Goal: Transaction & Acquisition: Purchase product/service

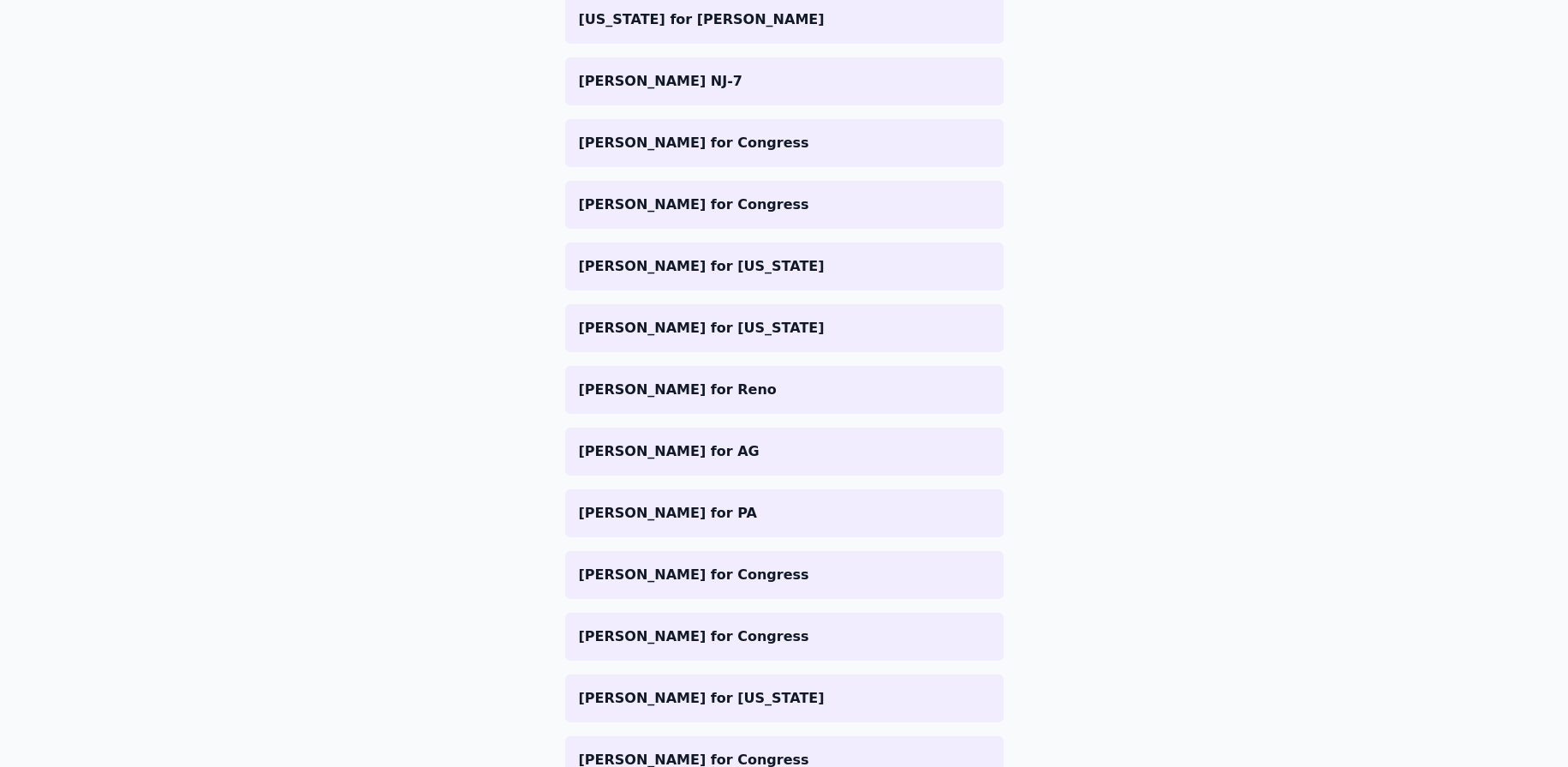
scroll to position [477, 0]
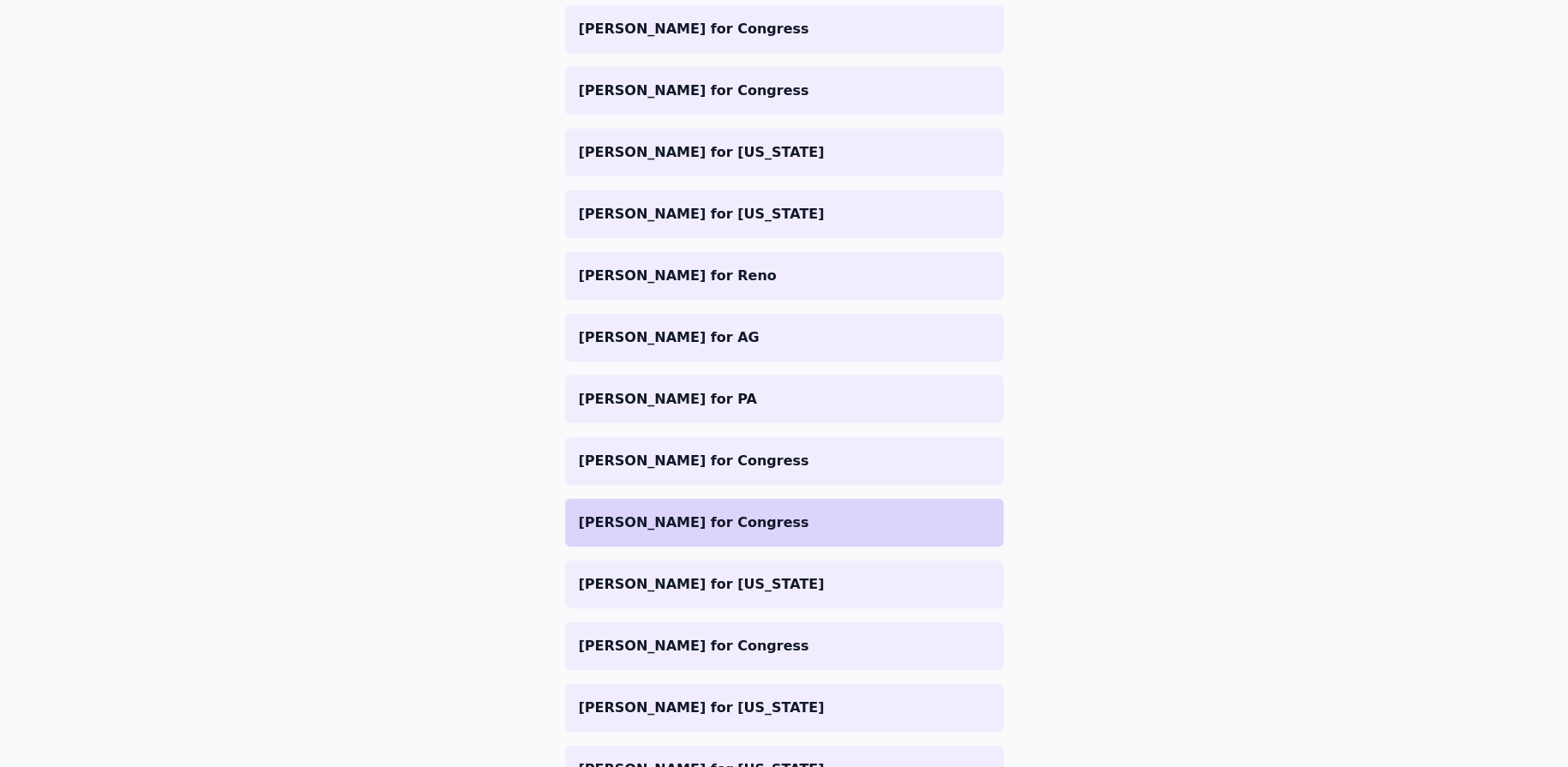
click at [691, 518] on p "[PERSON_NAME] for Congress" at bounding box center [784, 522] width 411 height 20
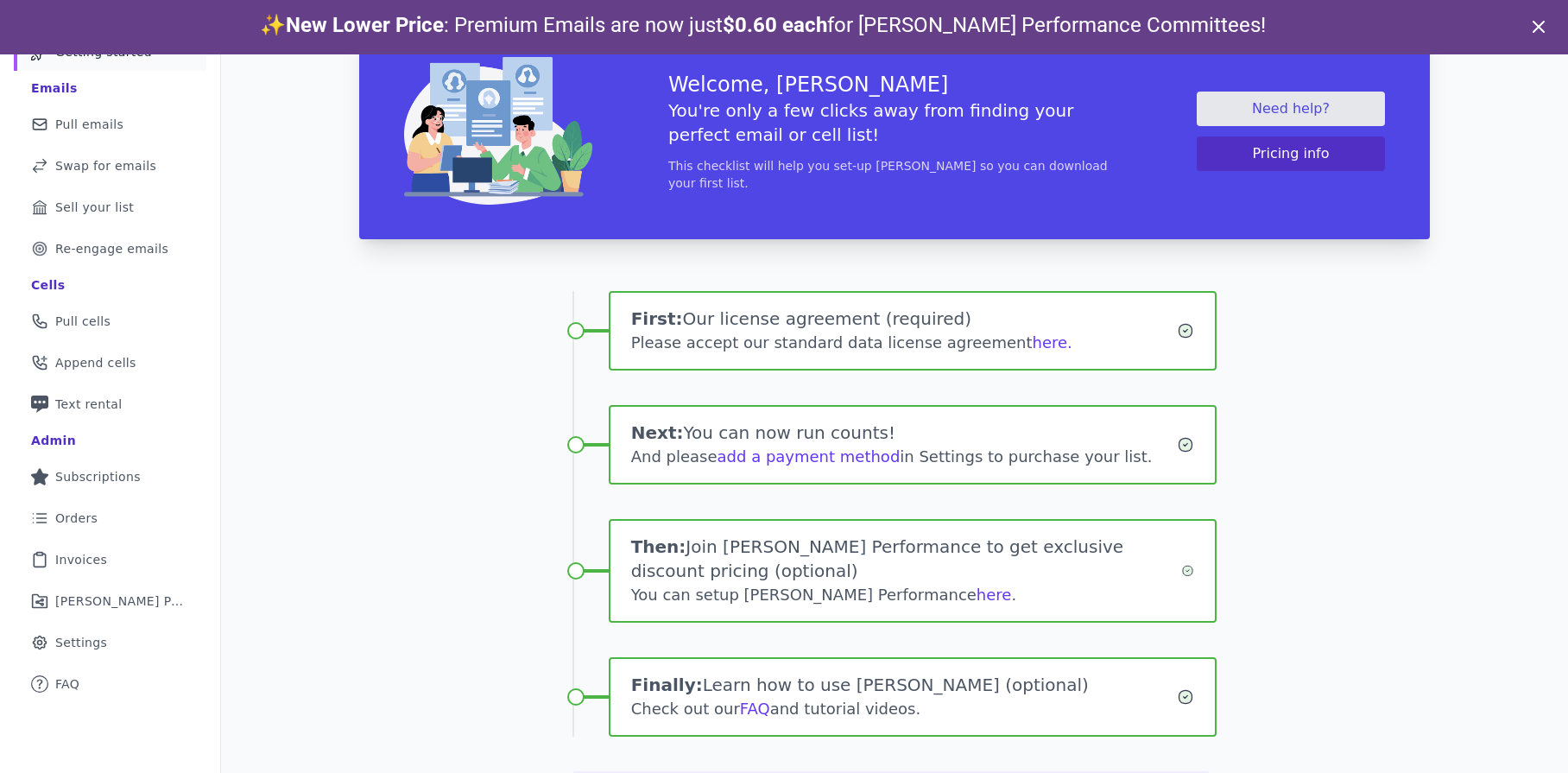
scroll to position [153, 0]
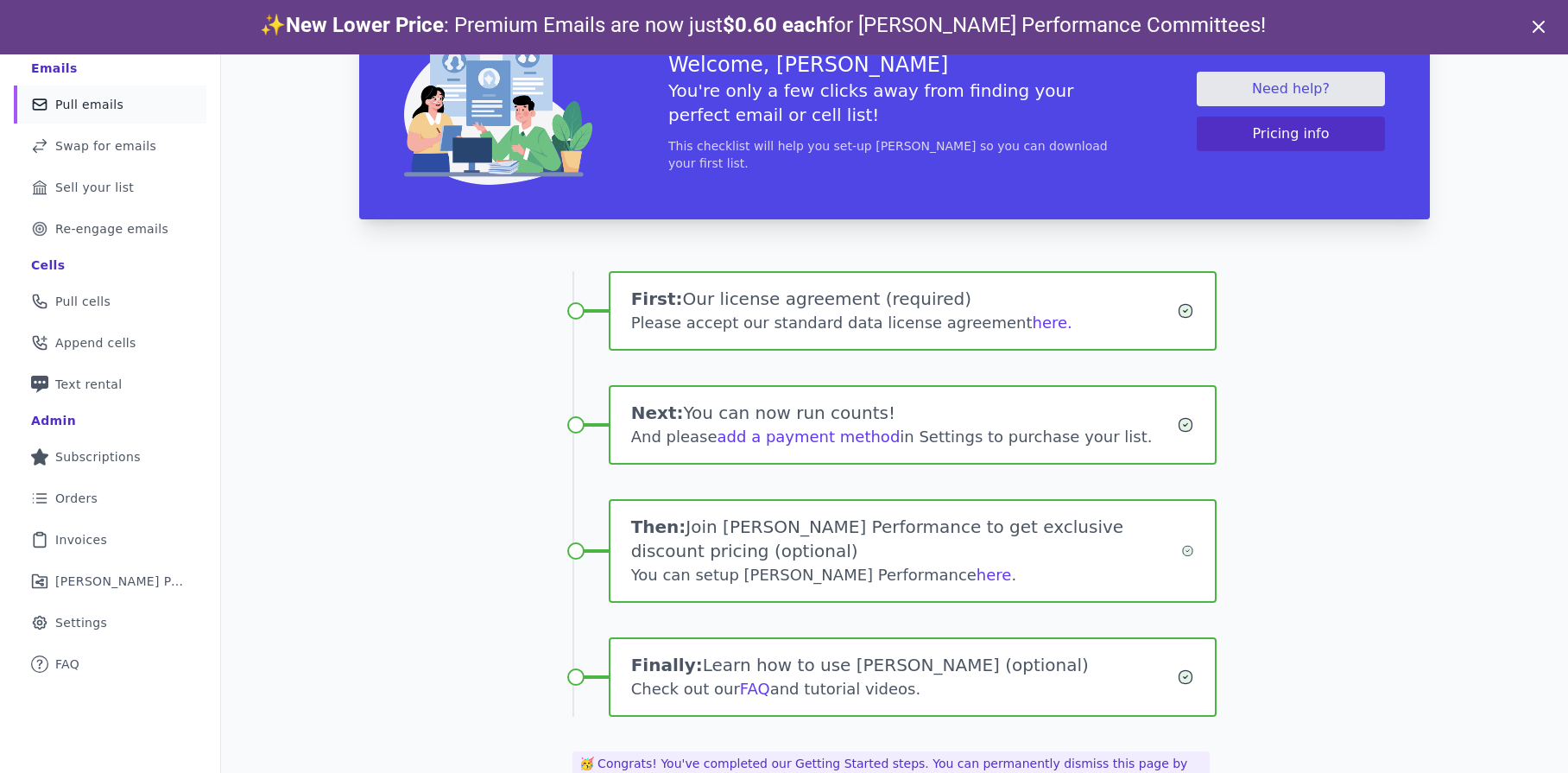
click at [95, 103] on span "Pull emails" at bounding box center [89, 104] width 68 height 17
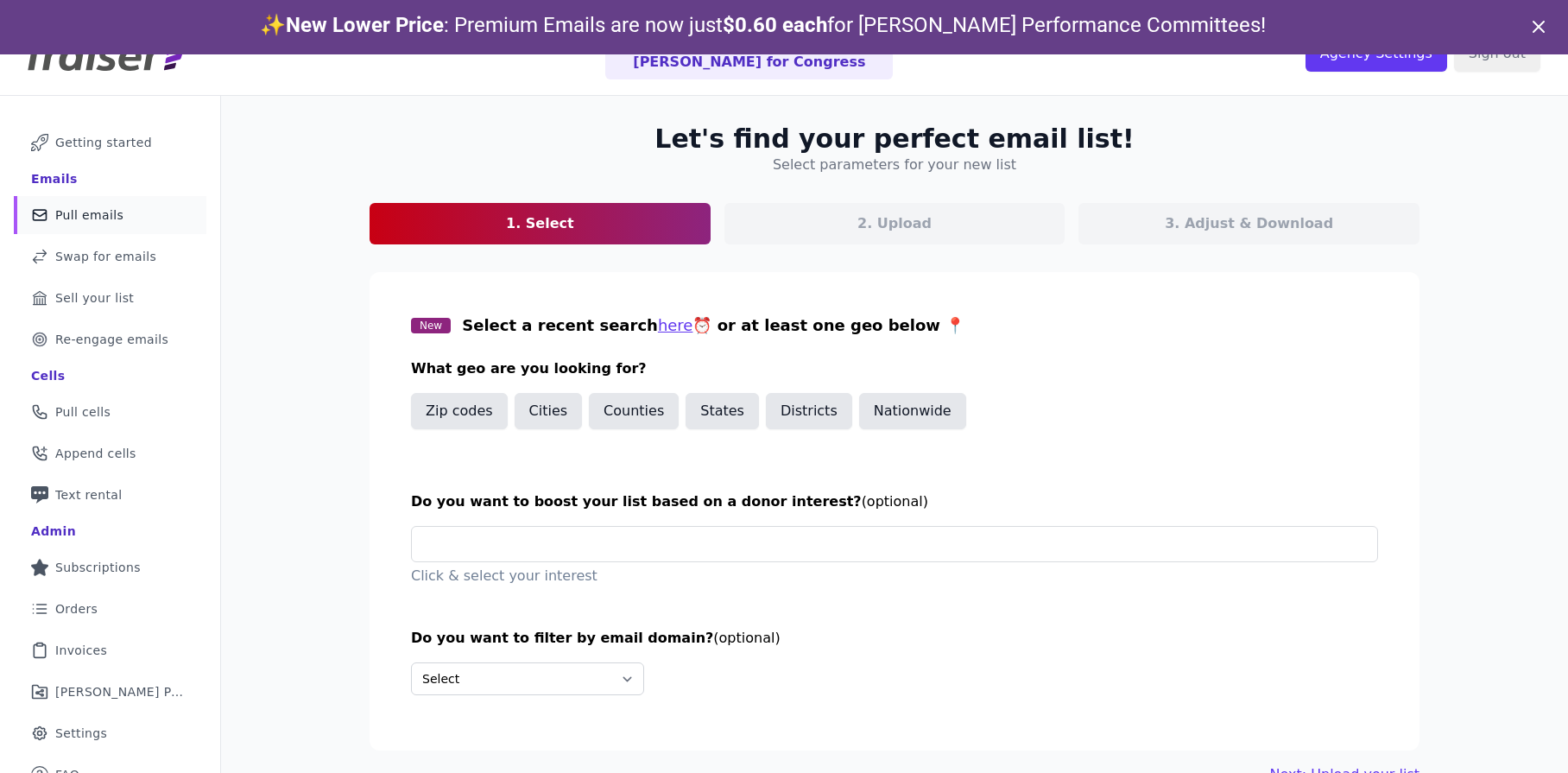
scroll to position [84, 0]
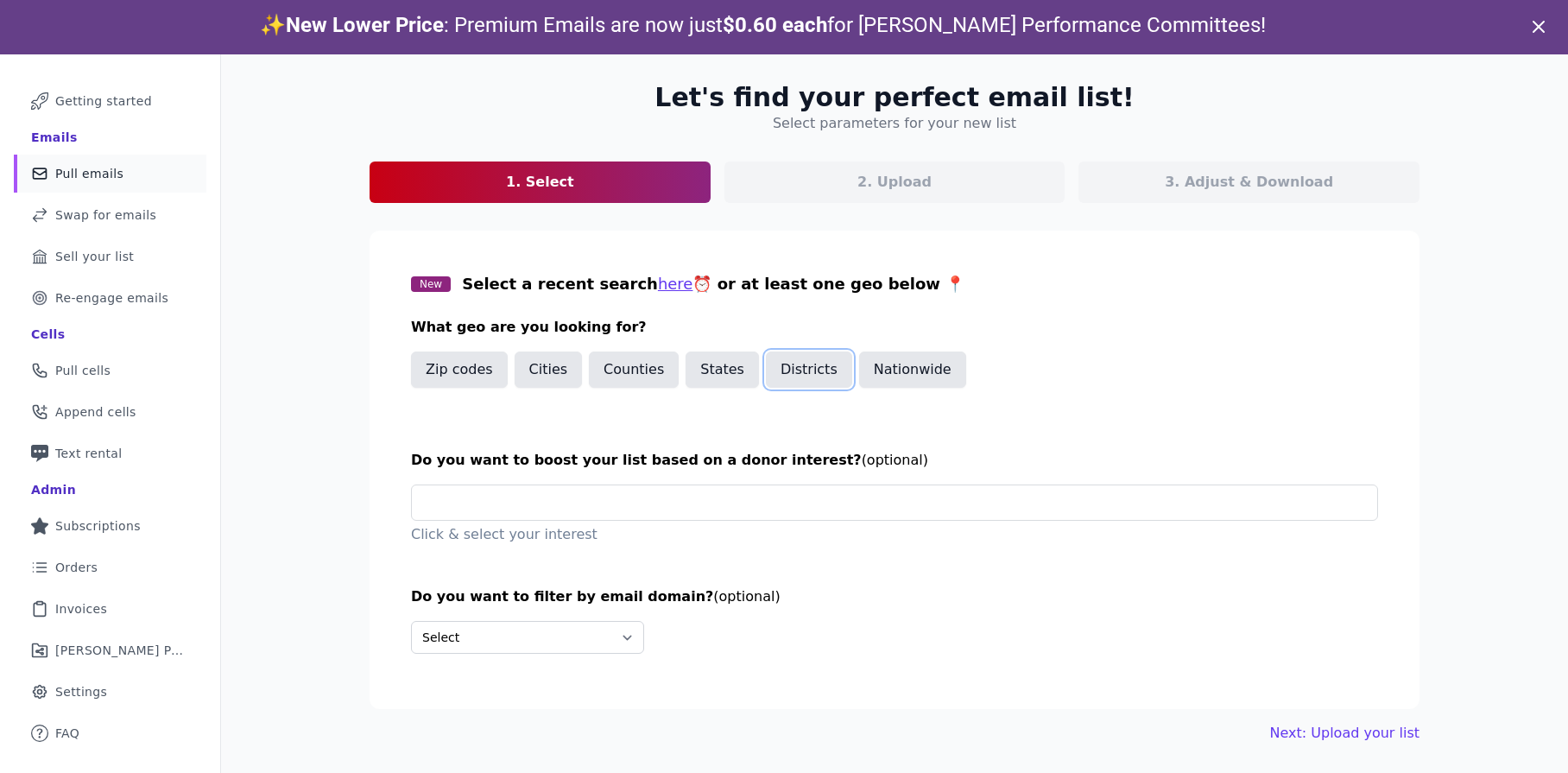
click at [784, 380] on button "Districts" at bounding box center [809, 369] width 86 height 36
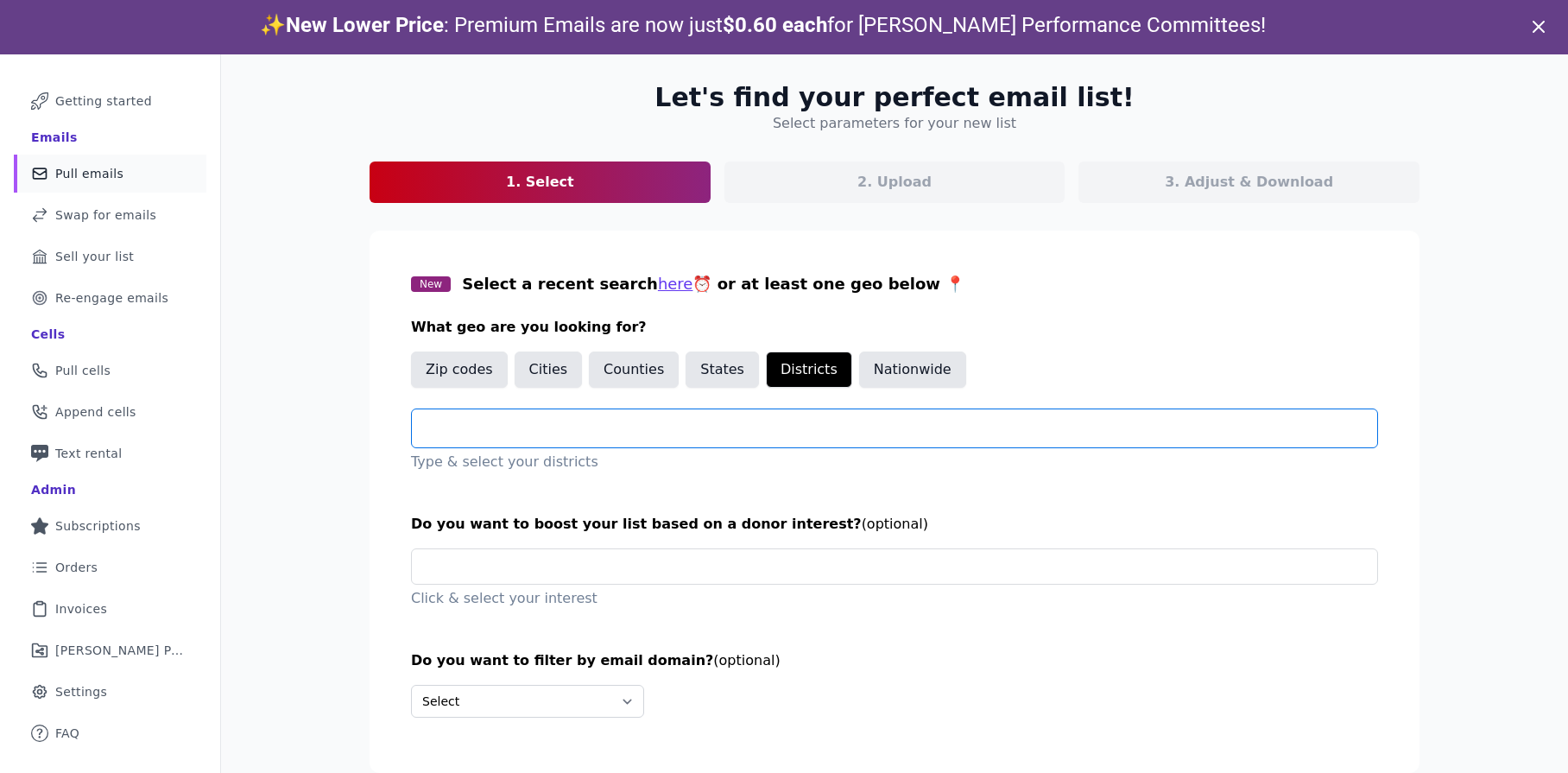
click at [655, 432] on input "text" at bounding box center [901, 427] width 952 height 20
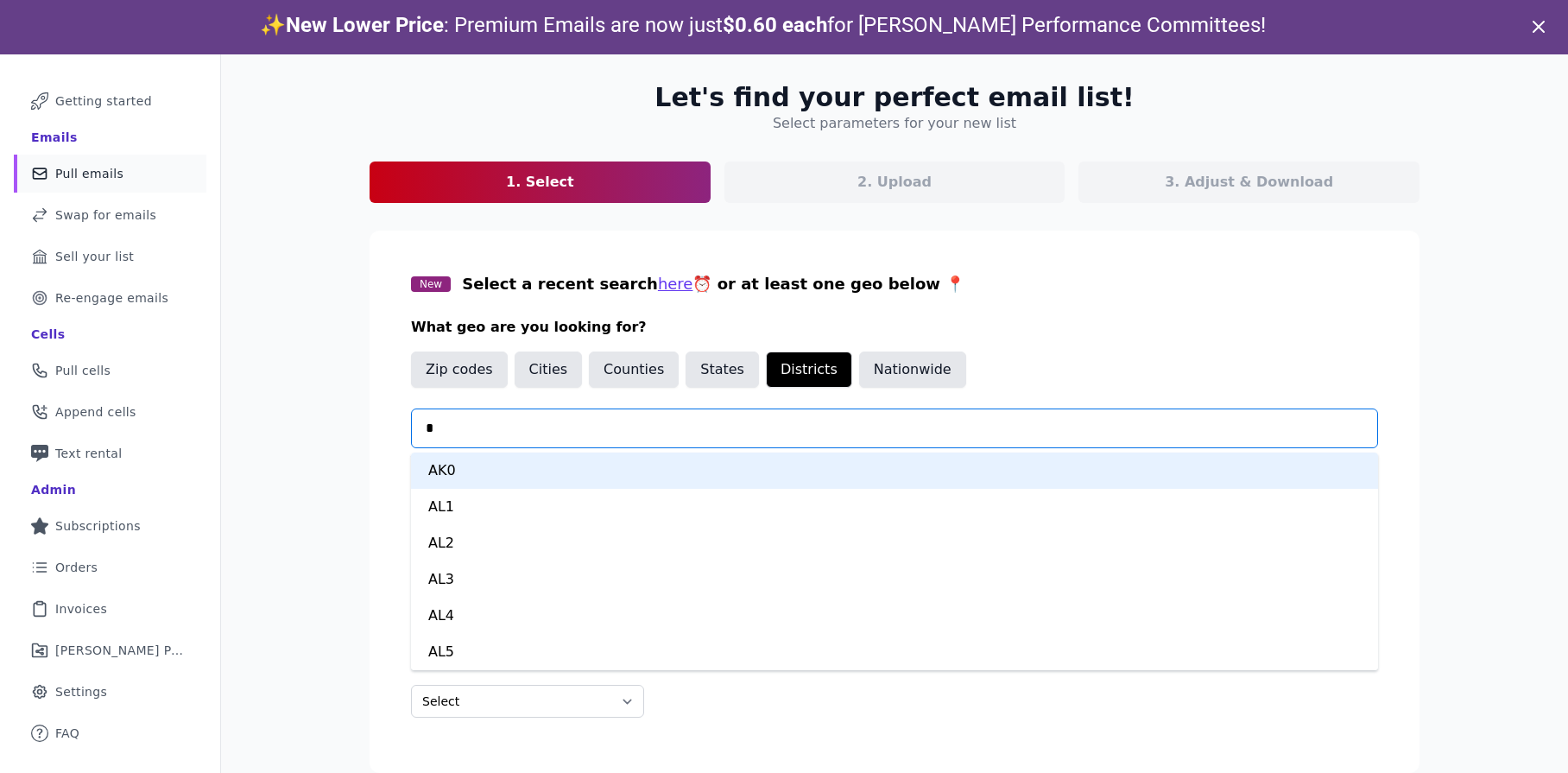
type input "**"
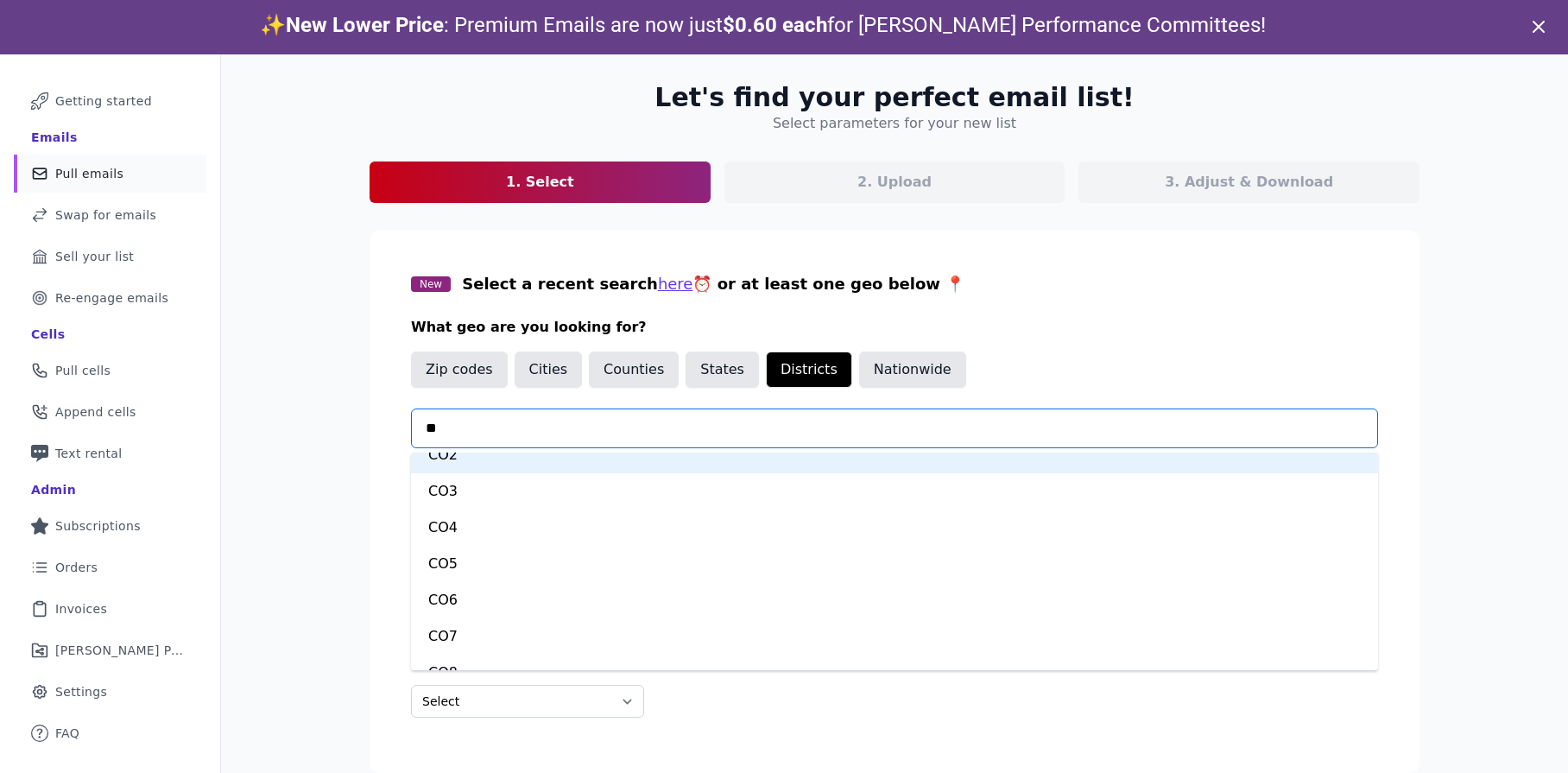
scroll to position [73, 0]
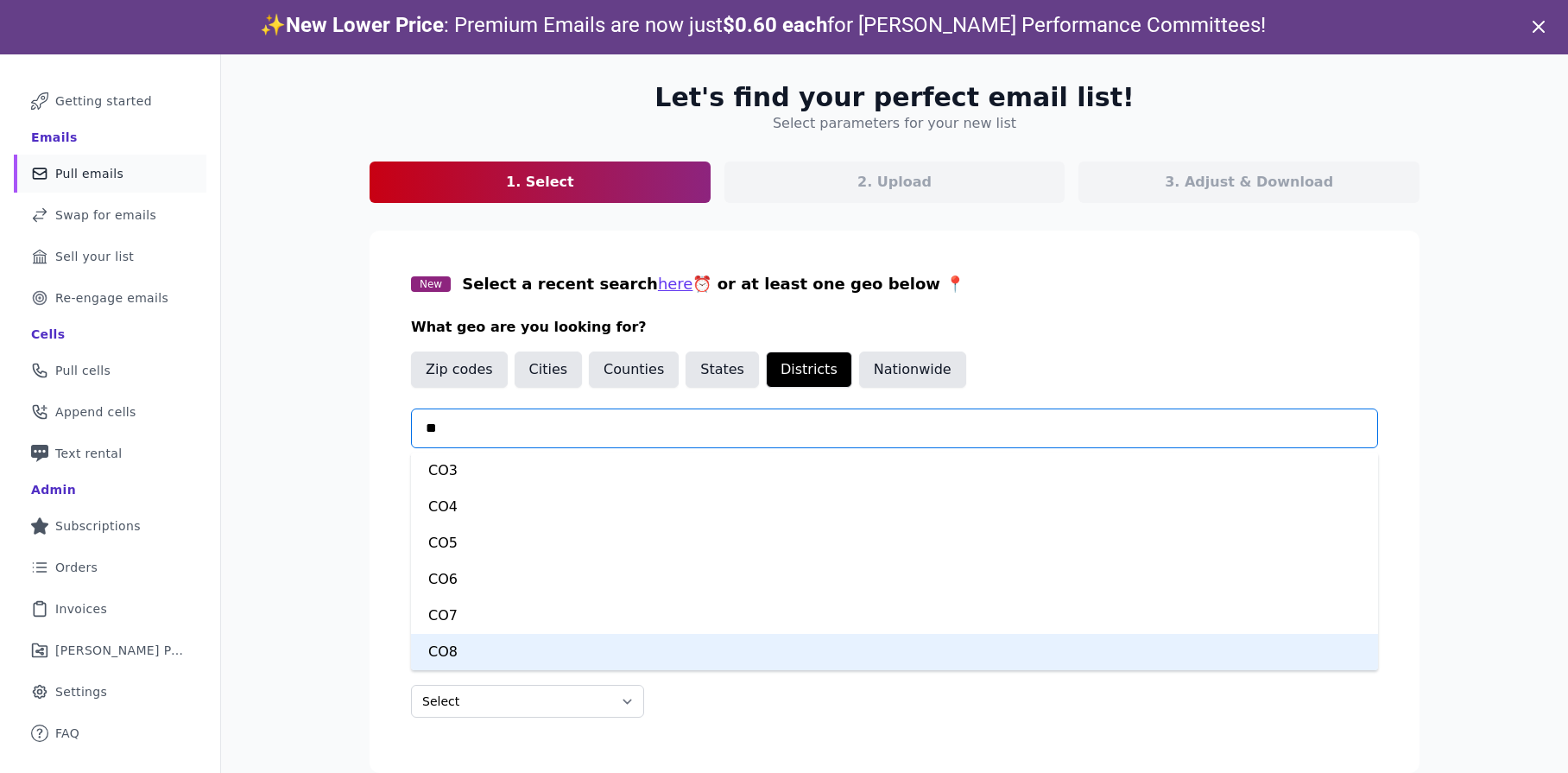
click at [509, 649] on div "CO8" at bounding box center [895, 651] width 967 height 36
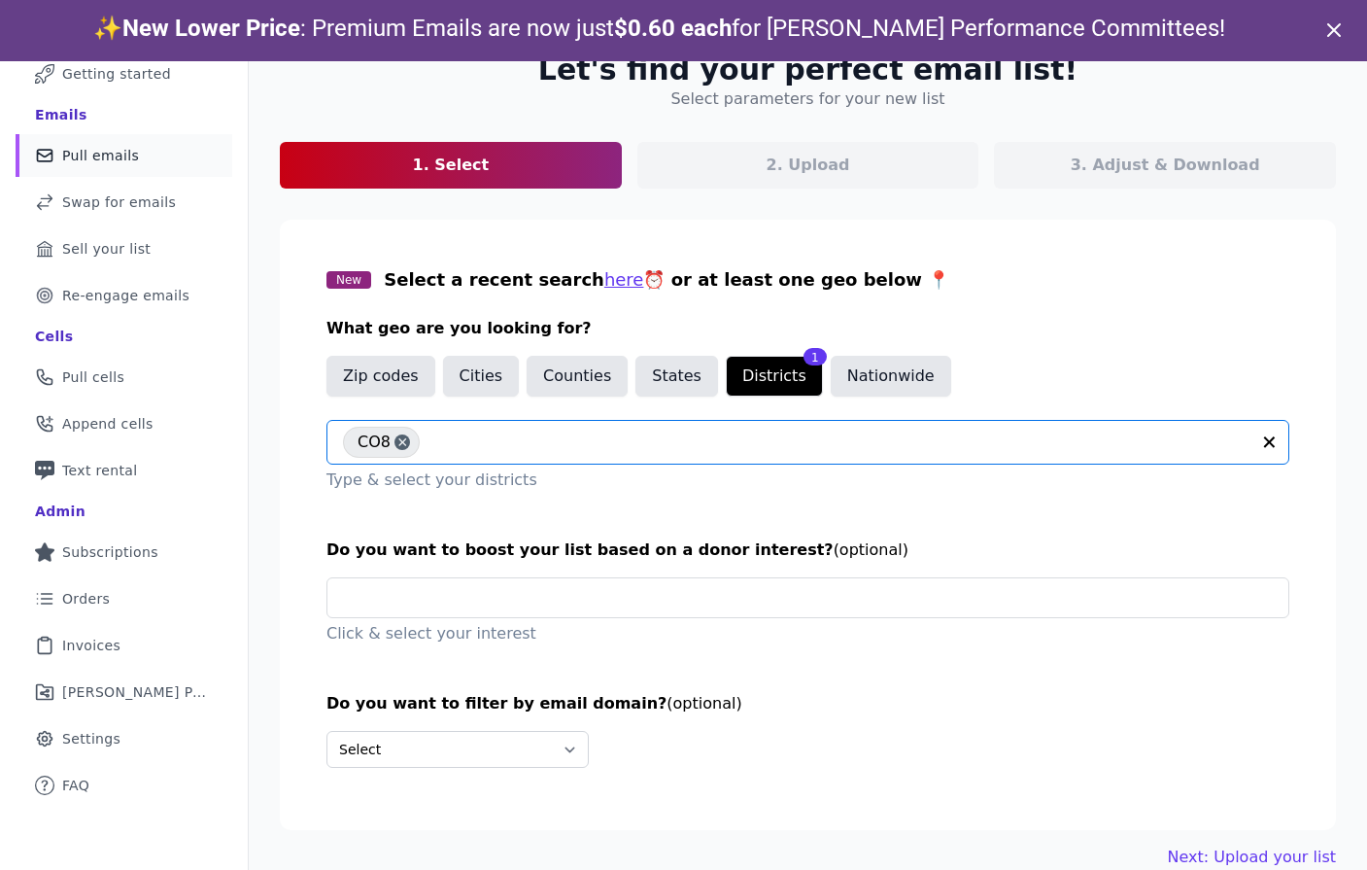
scroll to position [61, 0]
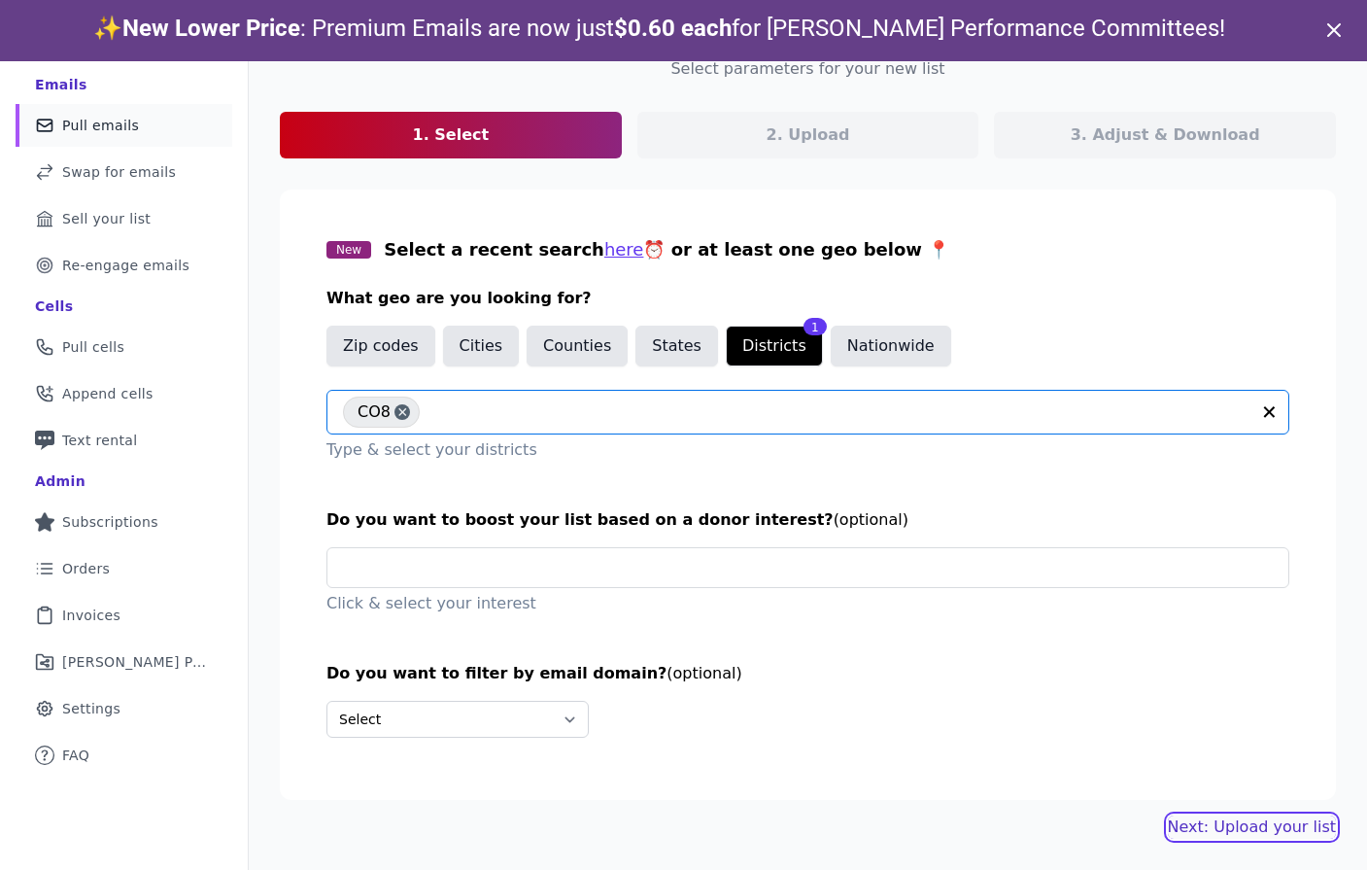
click at [1254, 827] on link "Next: Upload your list" at bounding box center [1252, 826] width 168 height 23
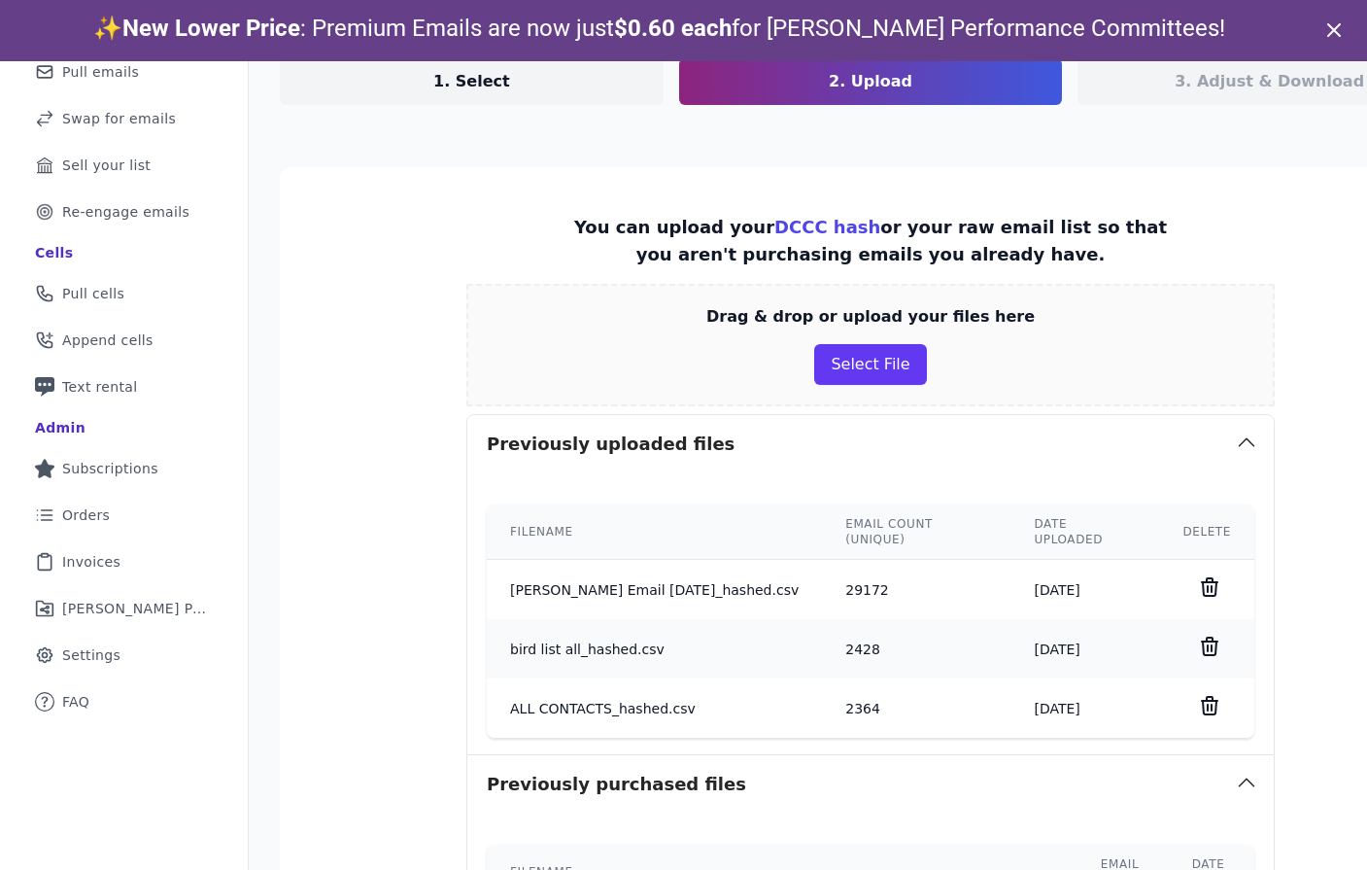
scroll to position [272, 0]
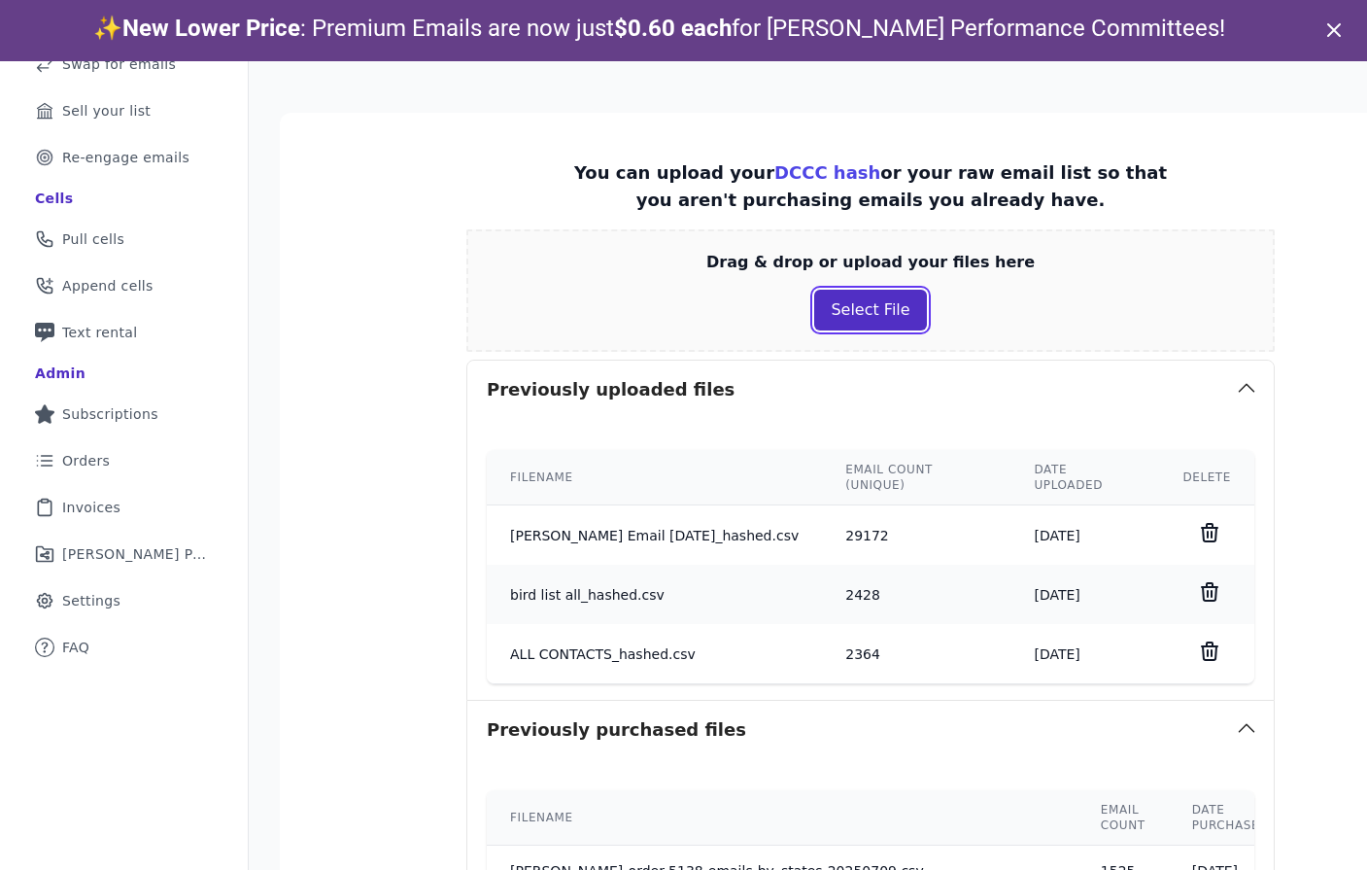
click at [828, 307] on button "Select File" at bounding box center [870, 310] width 112 height 41
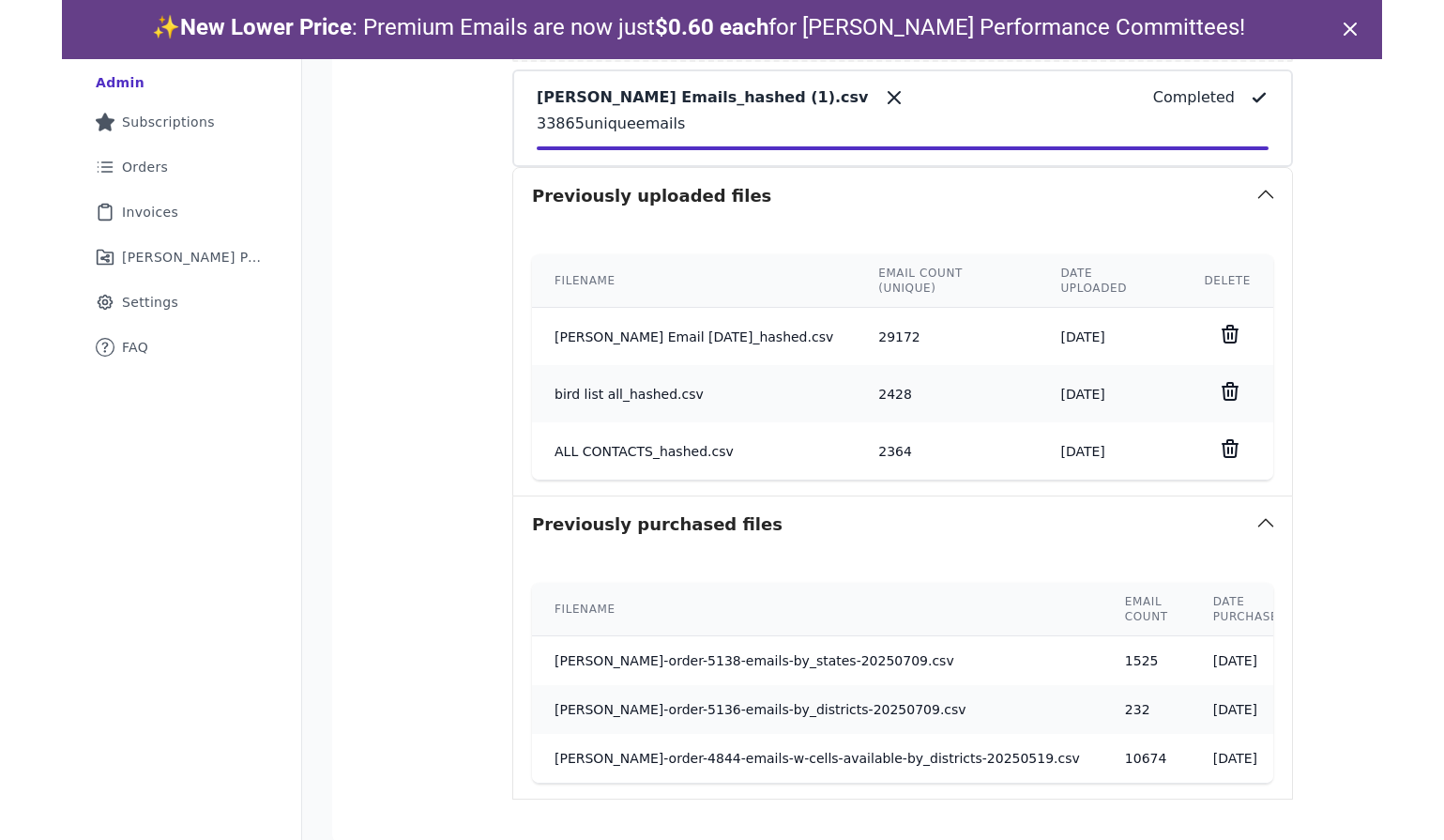
scroll to position [673, 0]
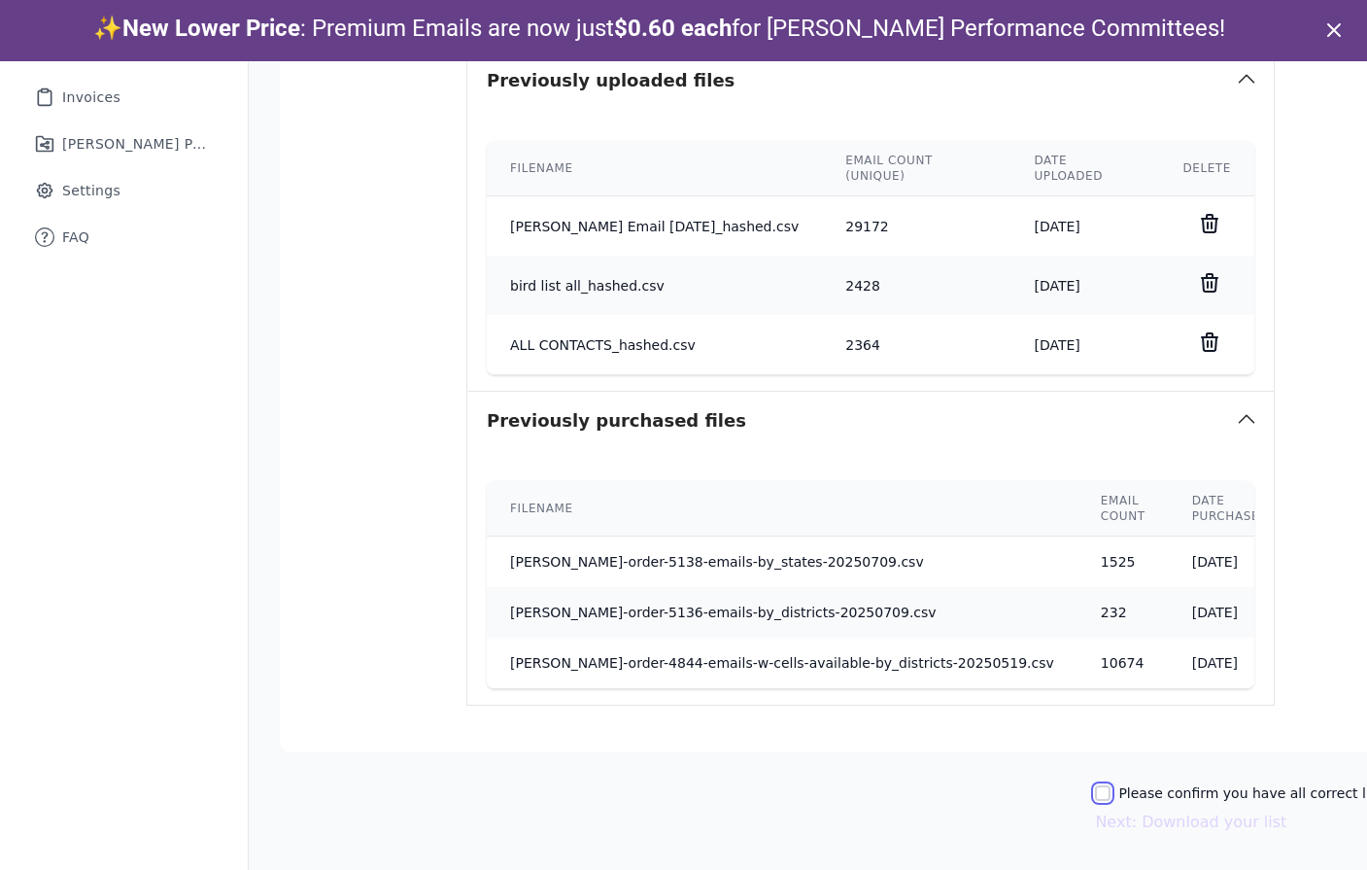
click at [1095, 785] on input "Please confirm you have all correct lists uploaded." at bounding box center [1103, 793] width 16 height 16
checkbox input "true"
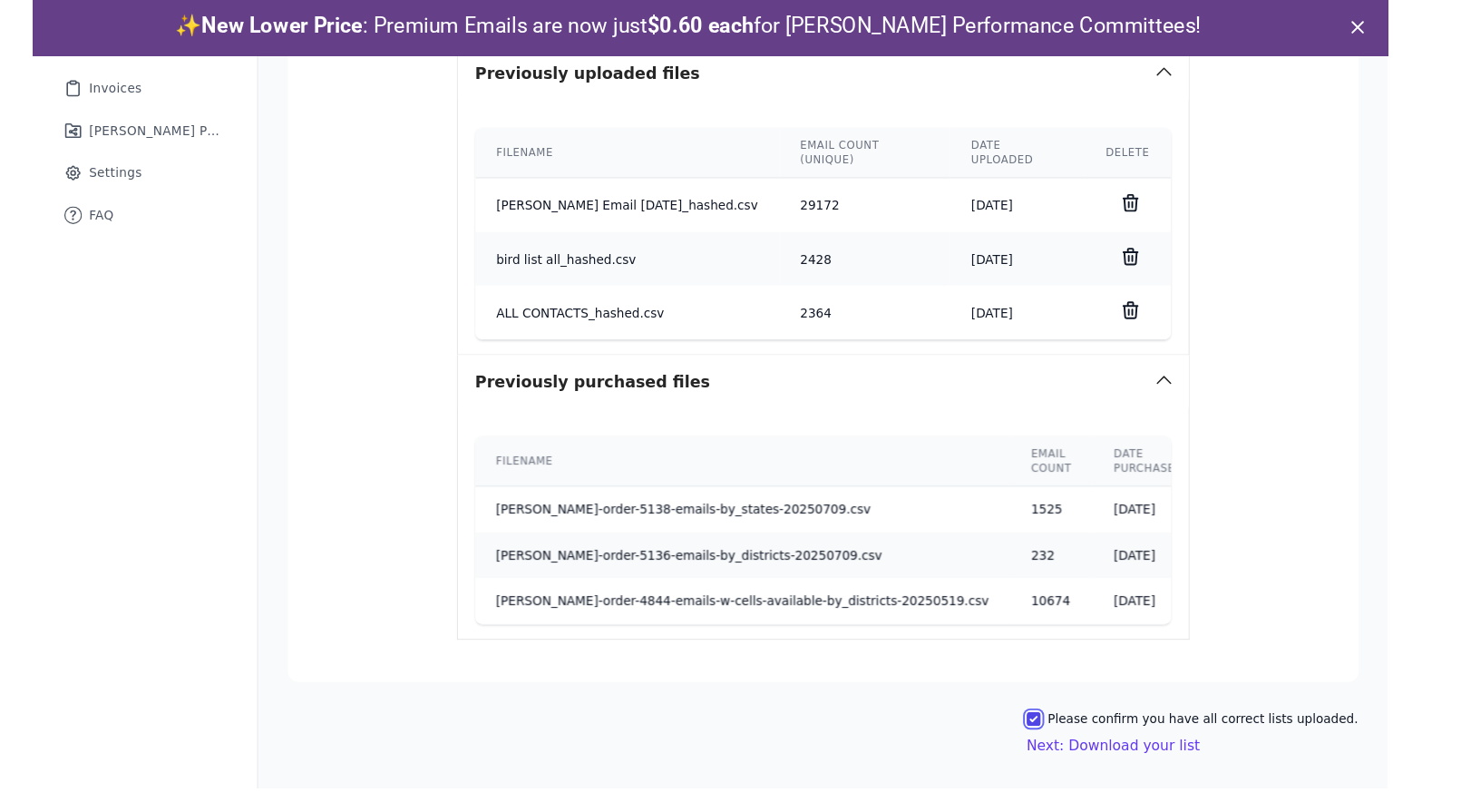
scroll to position [623, 0]
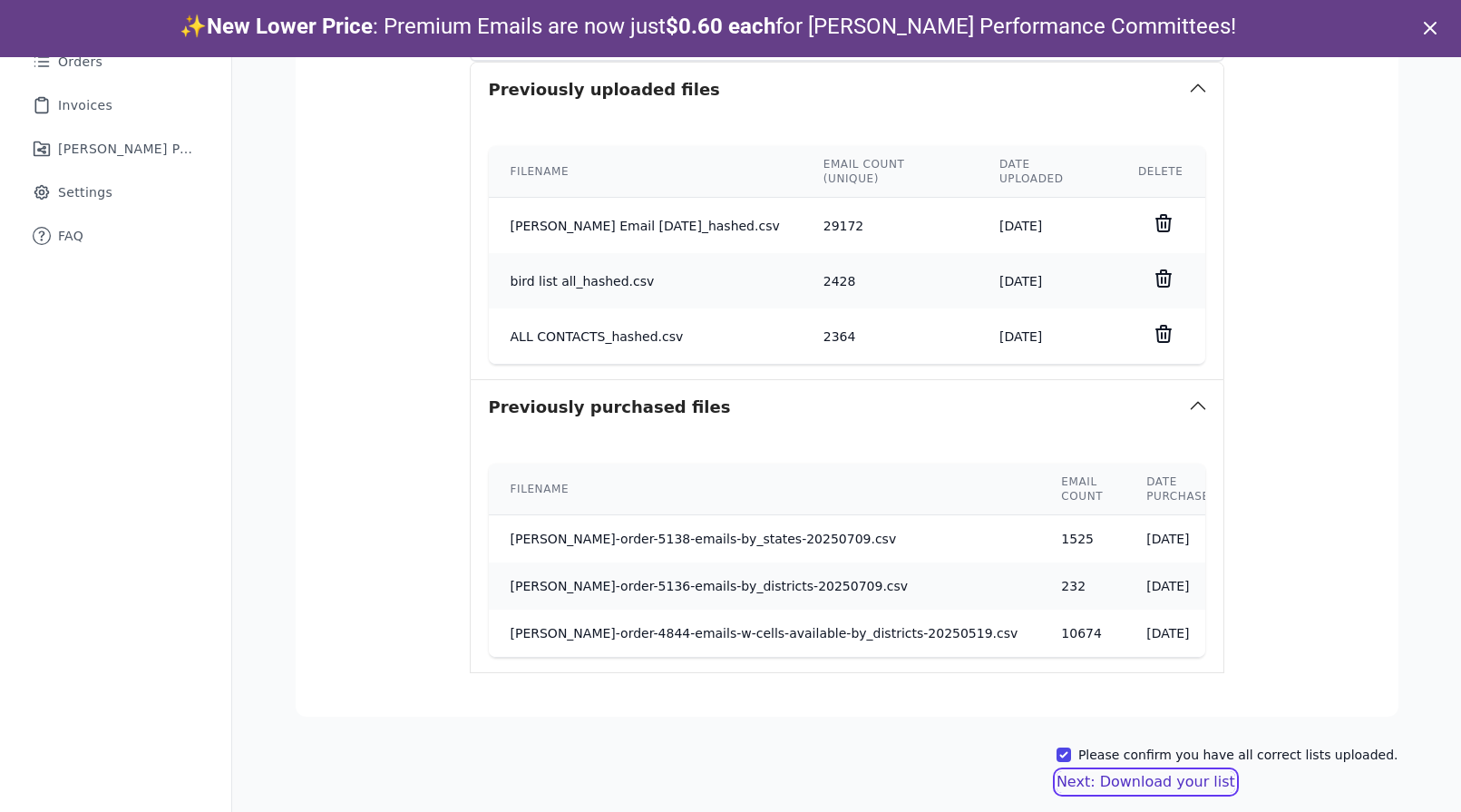
click at [1136, 771] on button "Next: Download your list" at bounding box center [1145, 781] width 178 height 21
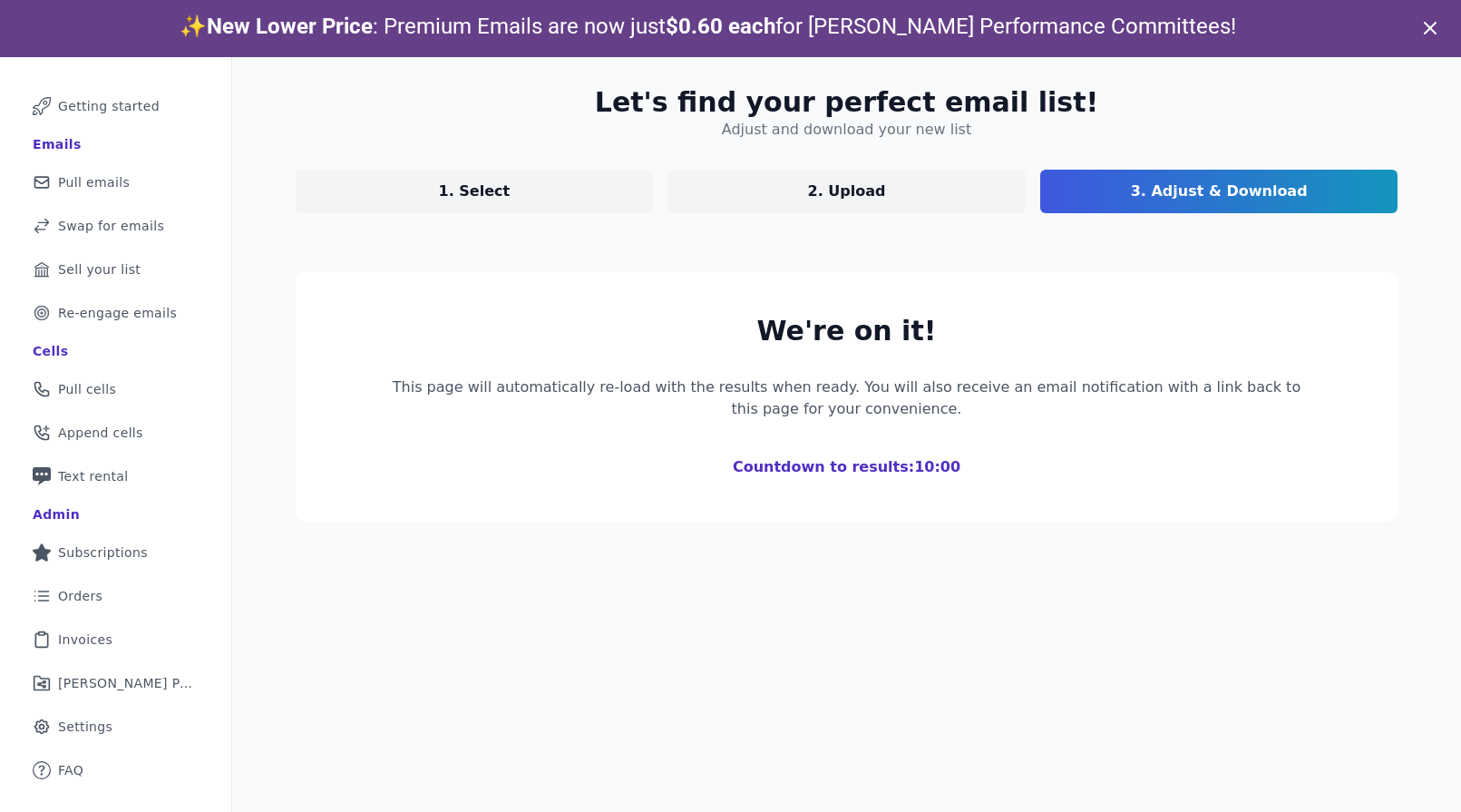
scroll to position [88, 0]
click at [666, 31] on span ": Premium Emails are now just" at bounding box center [519, 26] width 293 height 25
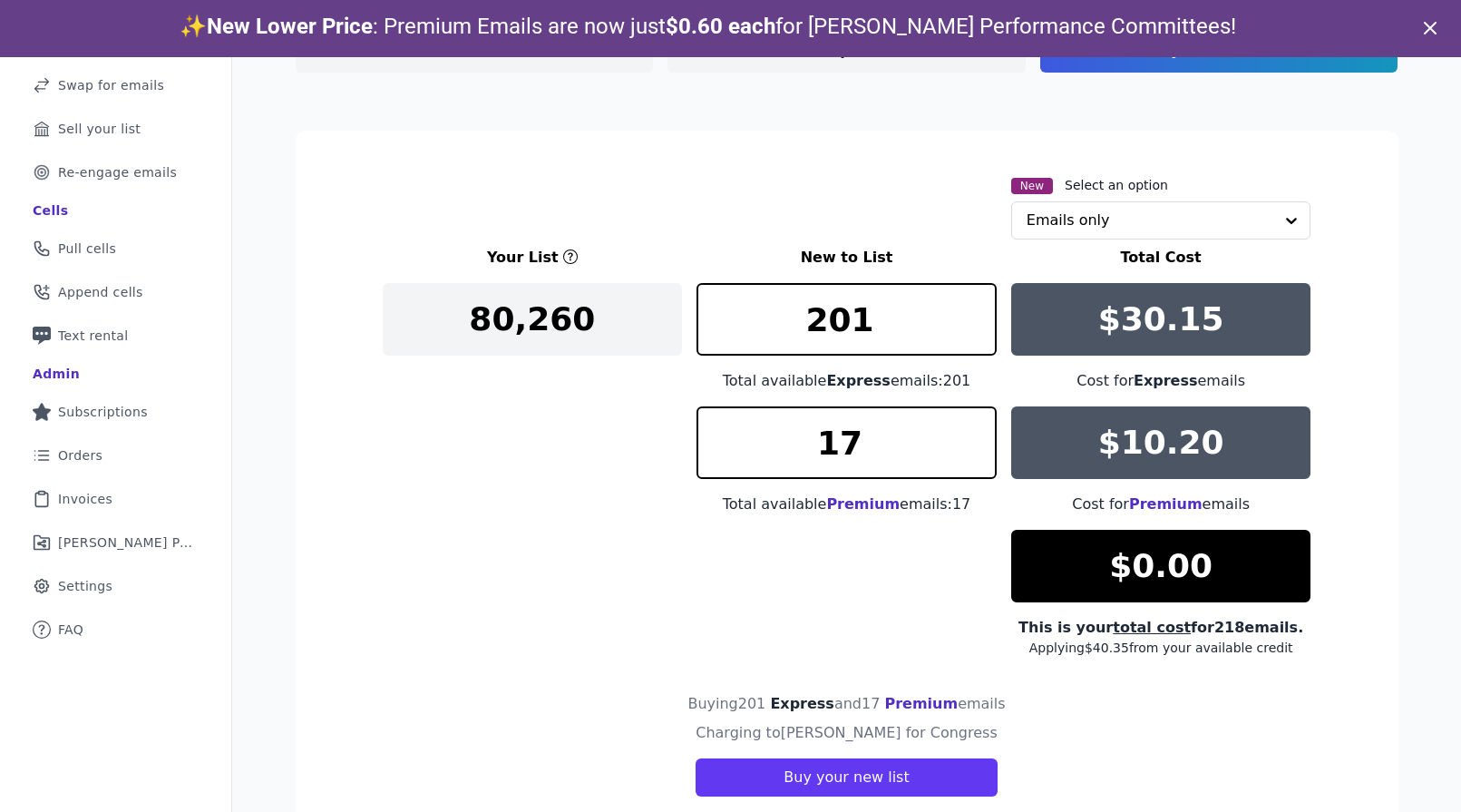
type input "**********"
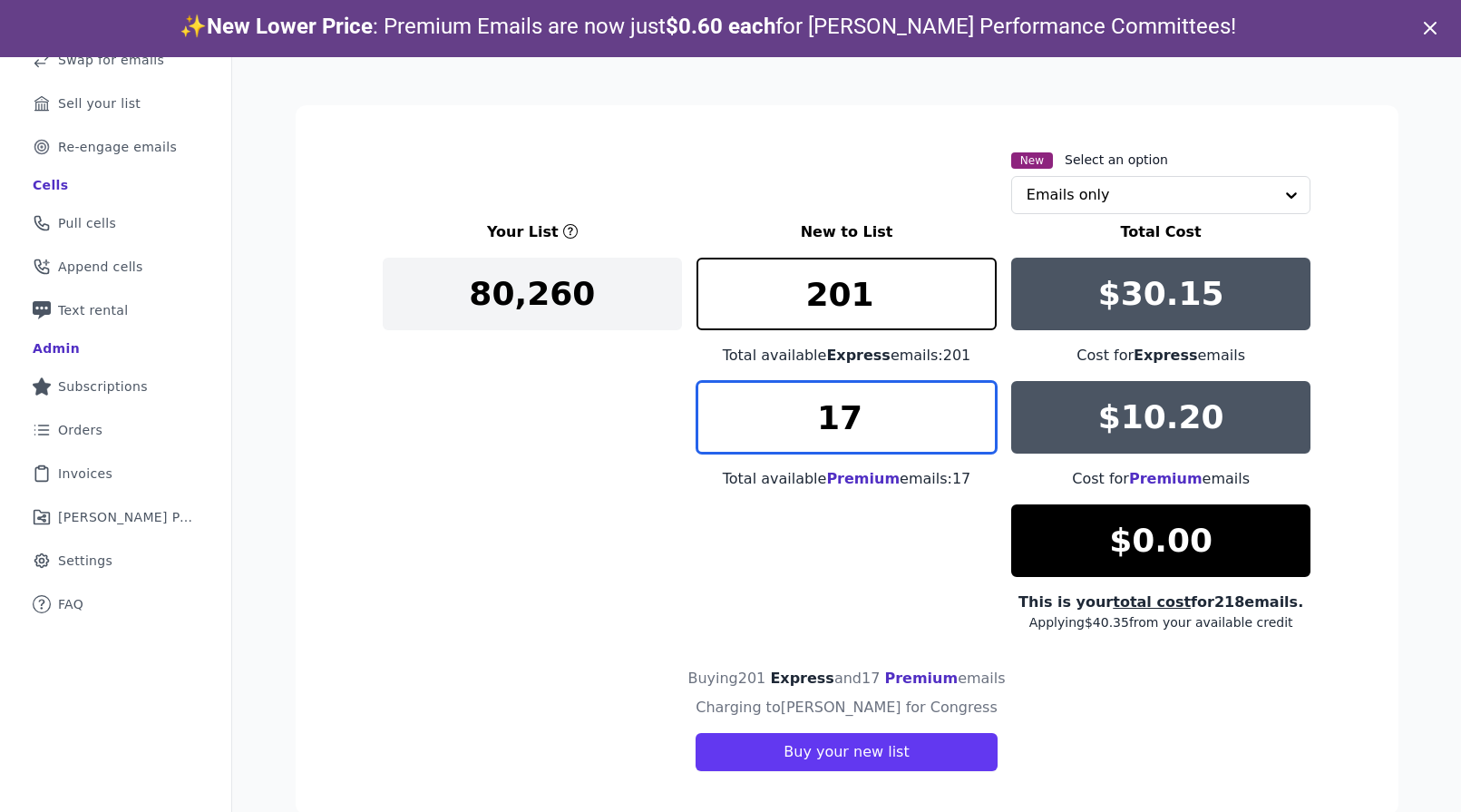
scroll to position [26, 0]
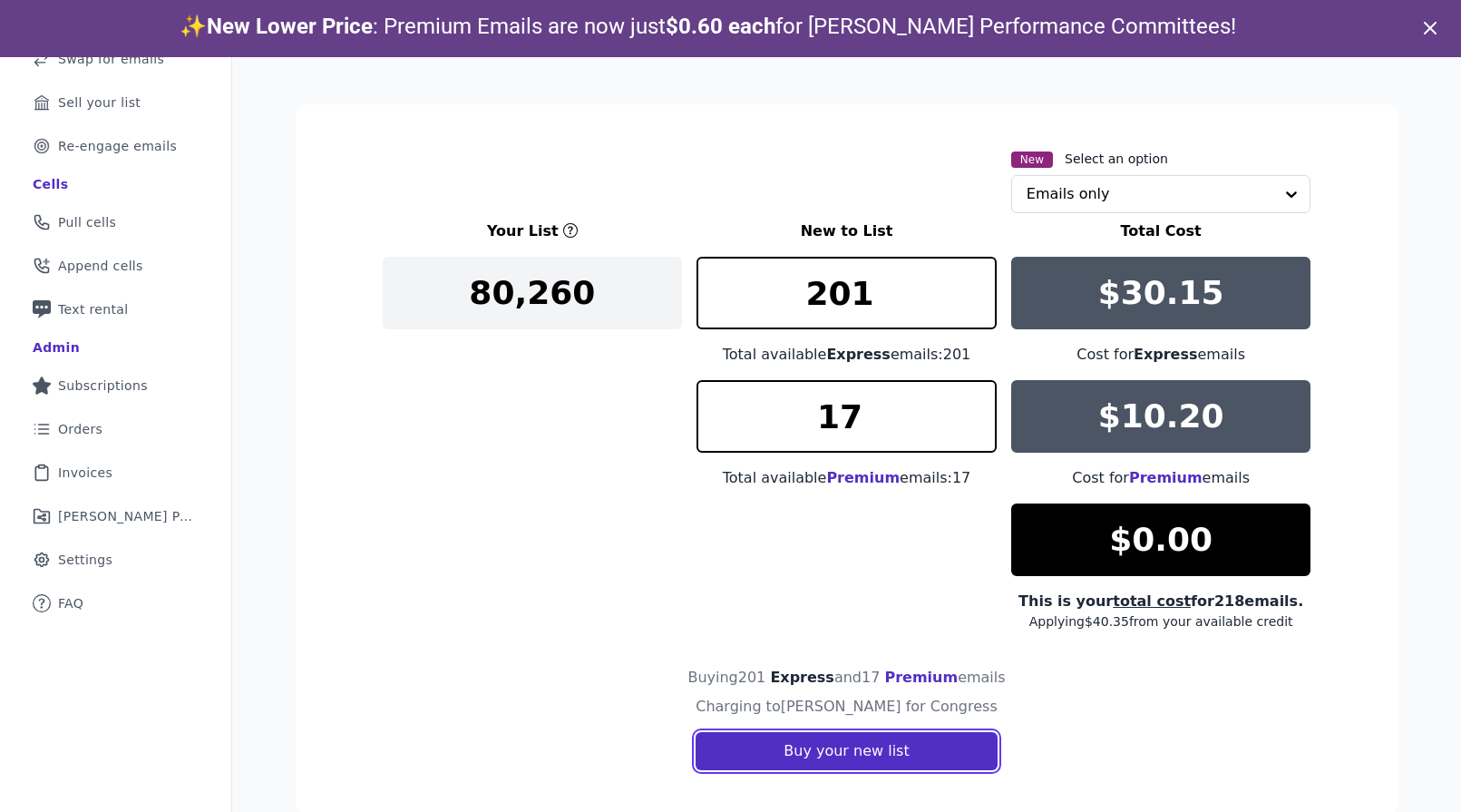
click at [953, 749] on button "Buy your new list" at bounding box center [846, 750] width 302 height 38
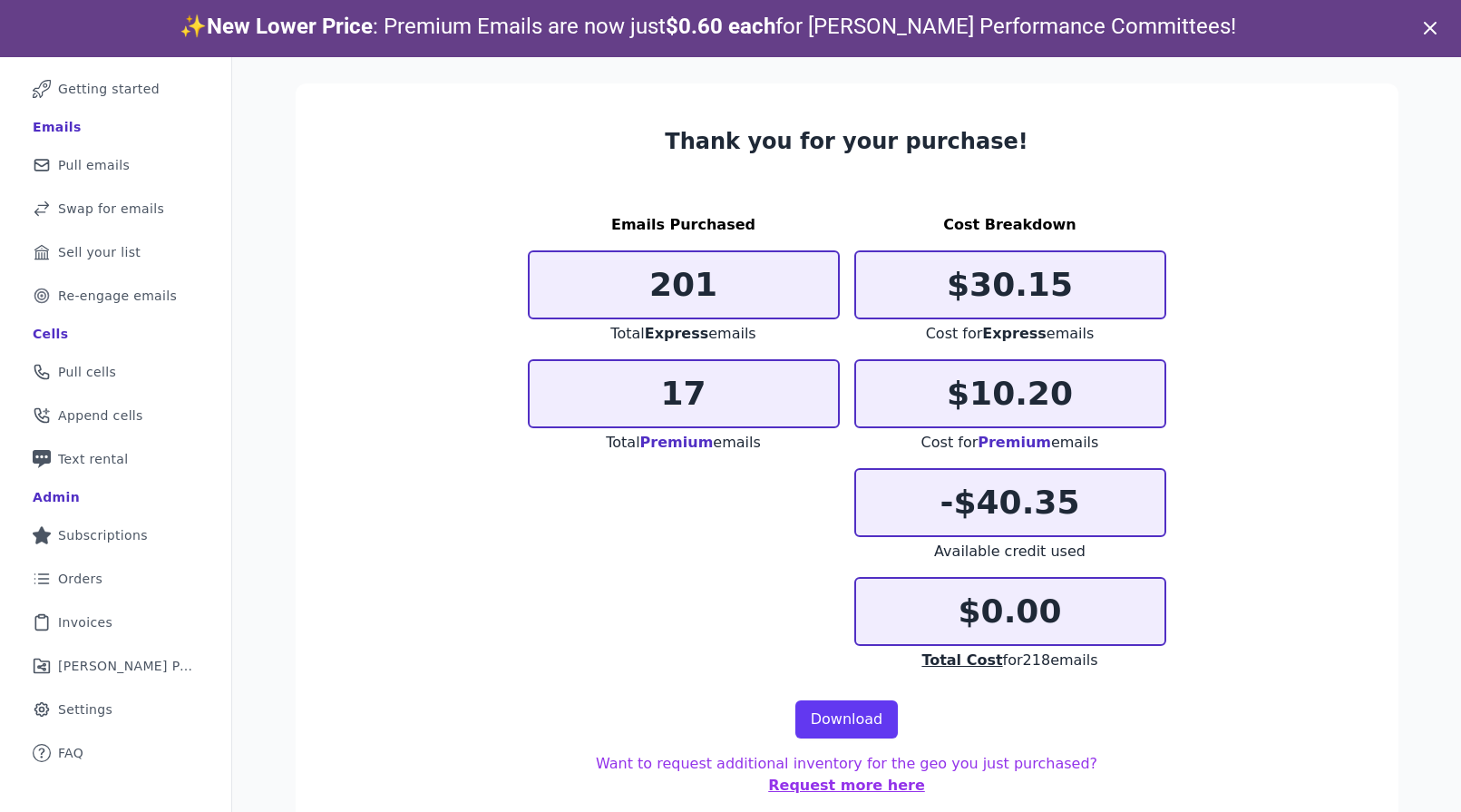
scroll to position [88, 0]
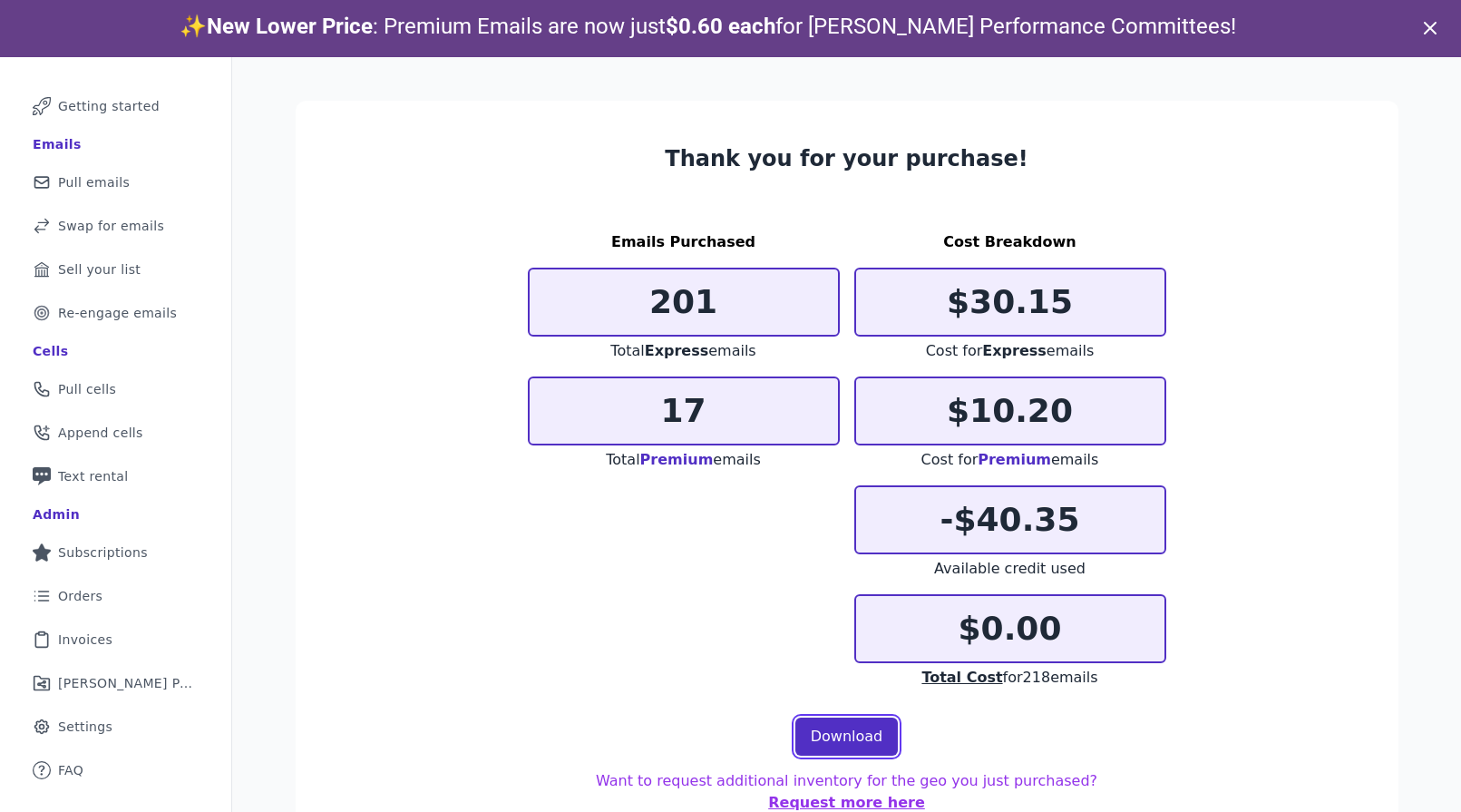
click at [878, 744] on link "Download" at bounding box center [847, 736] width 104 height 38
click at [598, 532] on div "Emails Purchased 201 Total Express emails 17 Total Premium emails Cost Breakdow…" at bounding box center [847, 460] width 639 height 457
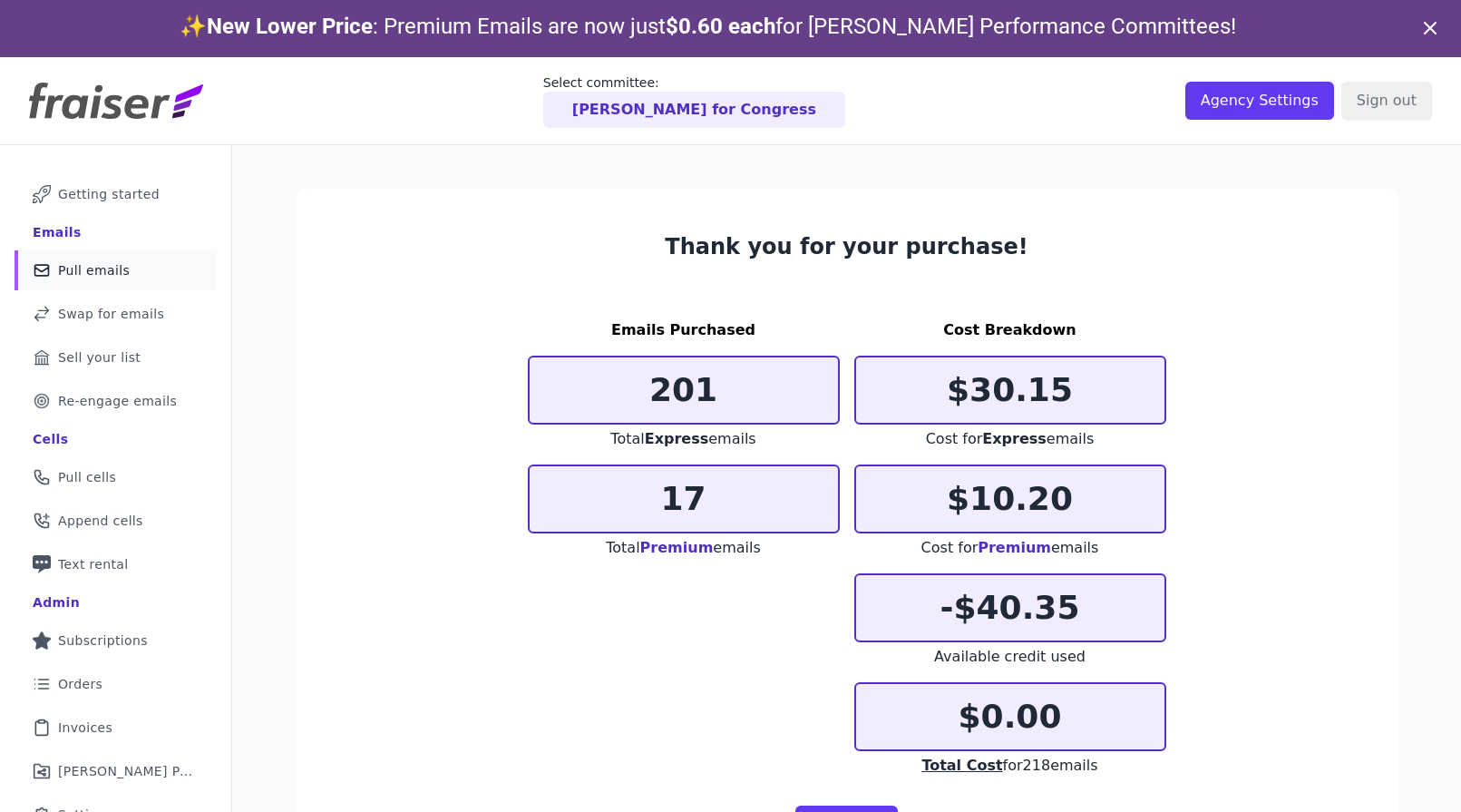
click at [91, 265] on span "Pull emails" at bounding box center [93, 270] width 72 height 18
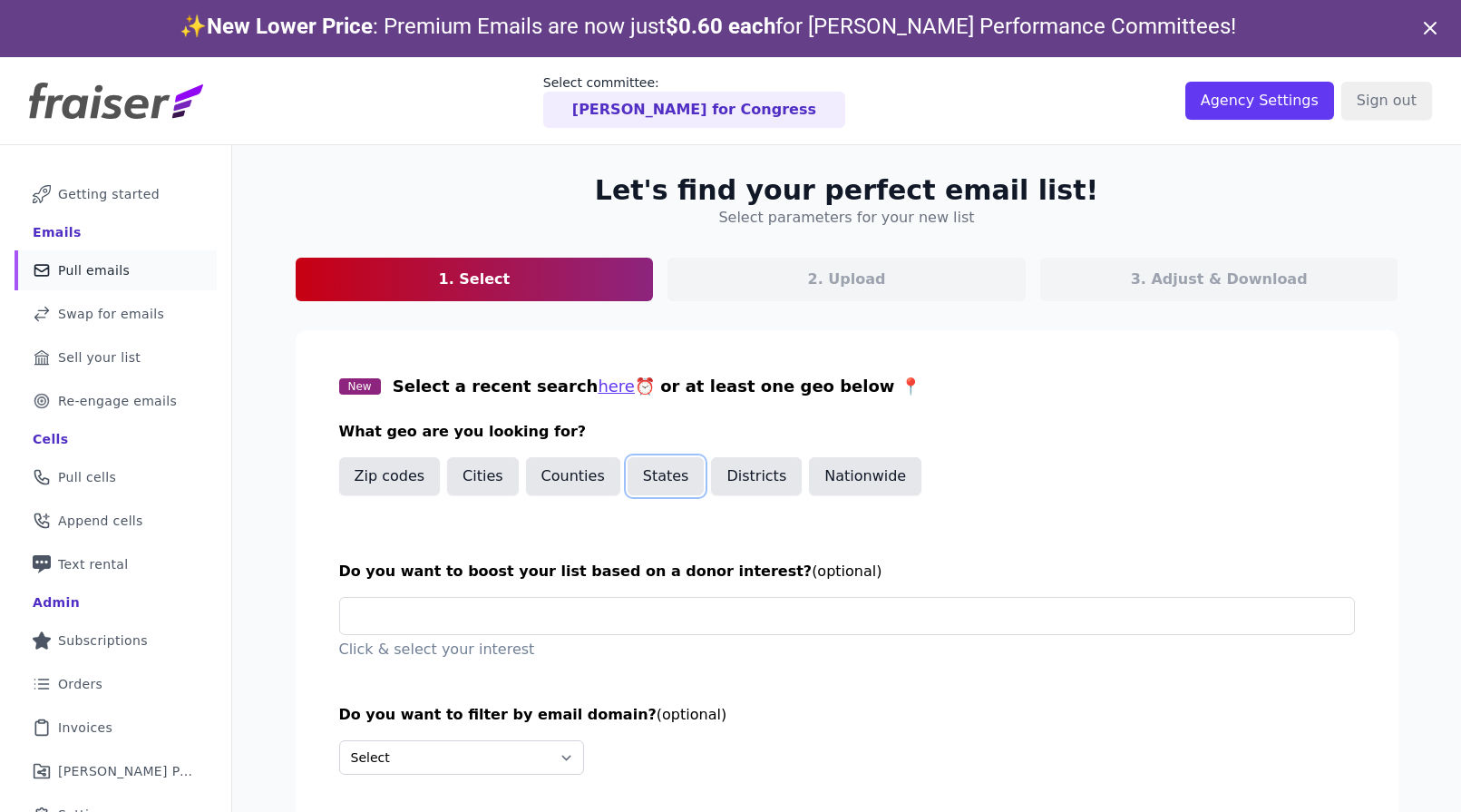
click at [637, 475] on button "States" at bounding box center [666, 476] width 77 height 38
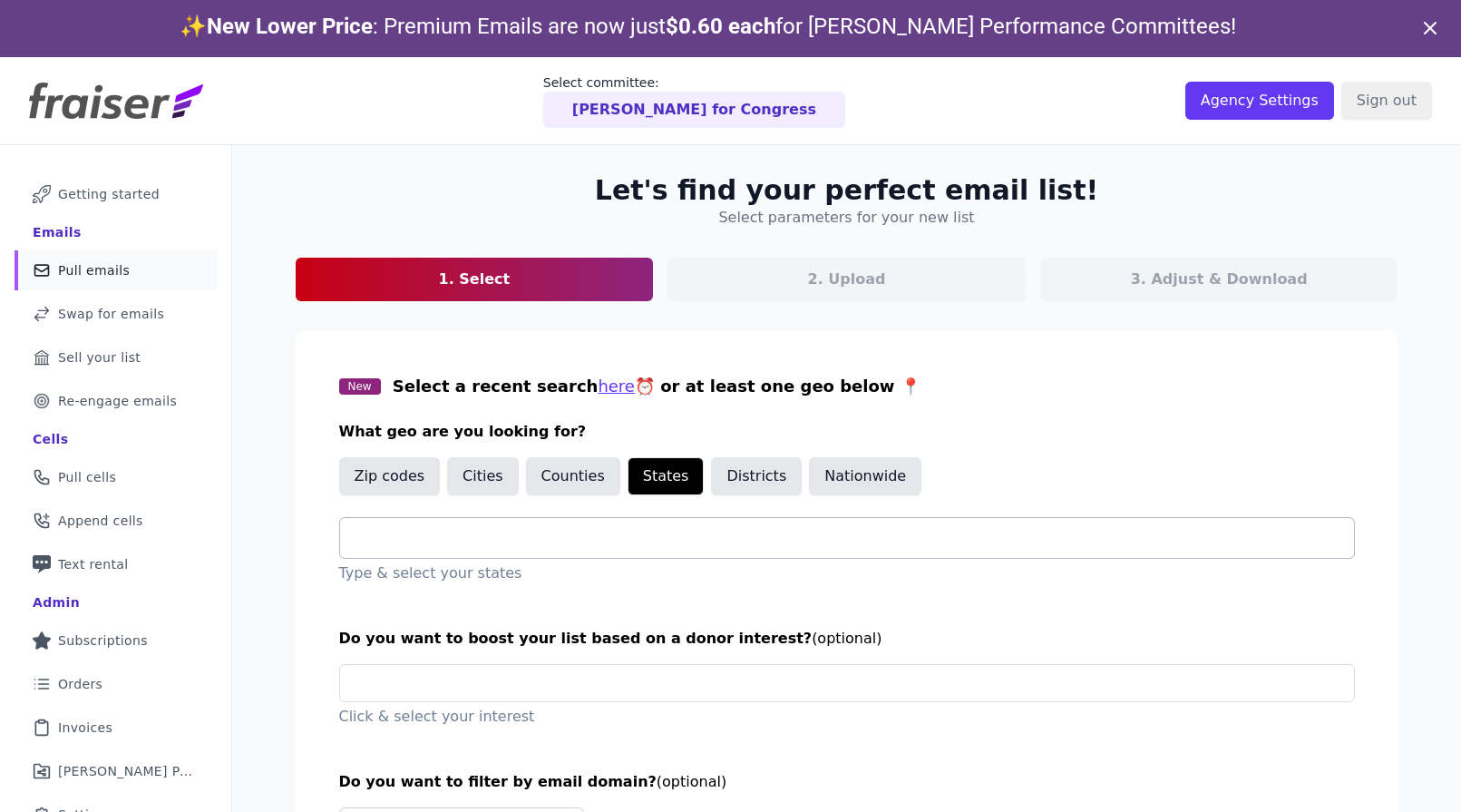
click at [641, 545] on input "text" at bounding box center [854, 538] width 1000 height 21
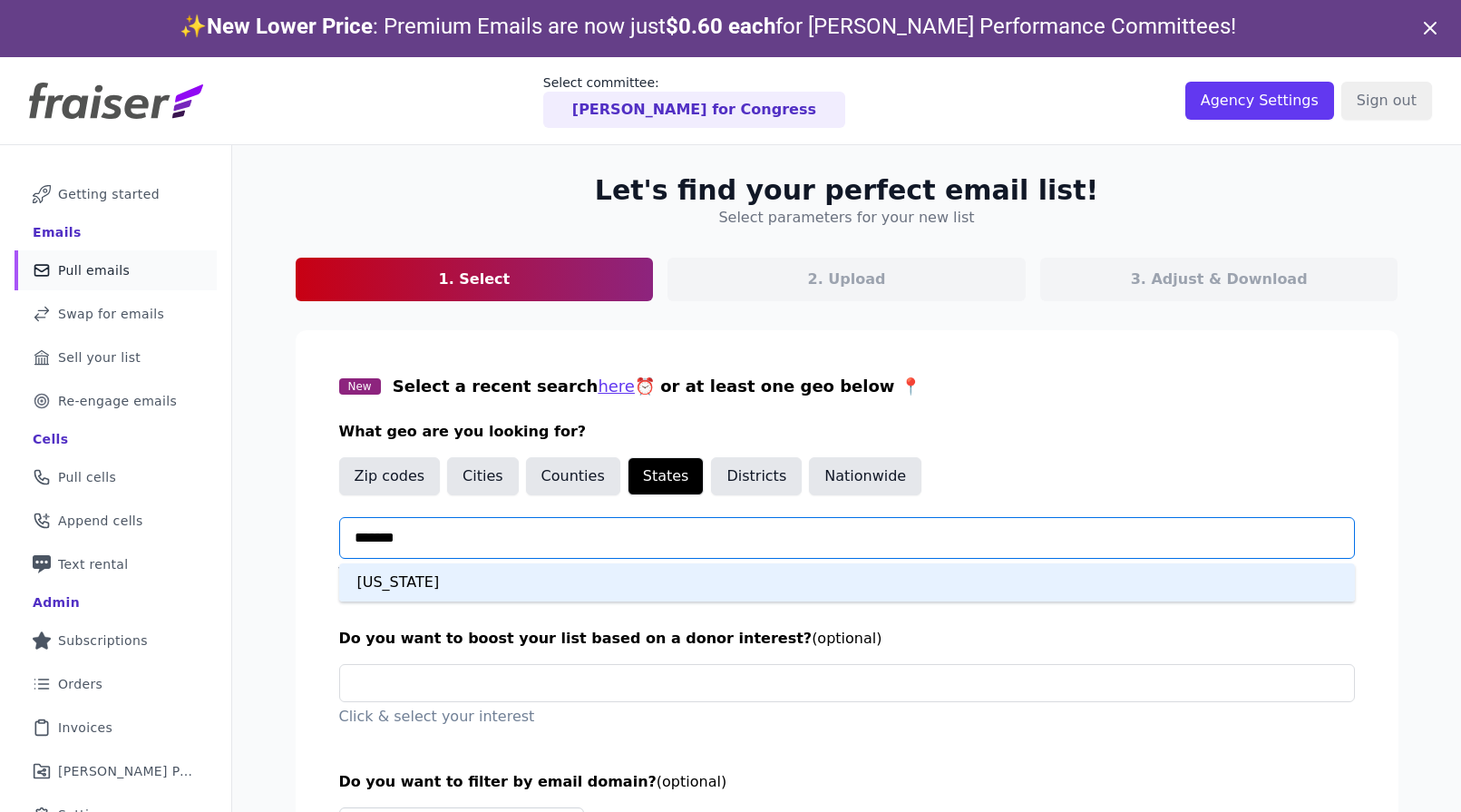
type input "********"
click at [611, 581] on div "[US_STATE]" at bounding box center [847, 581] width 1016 height 38
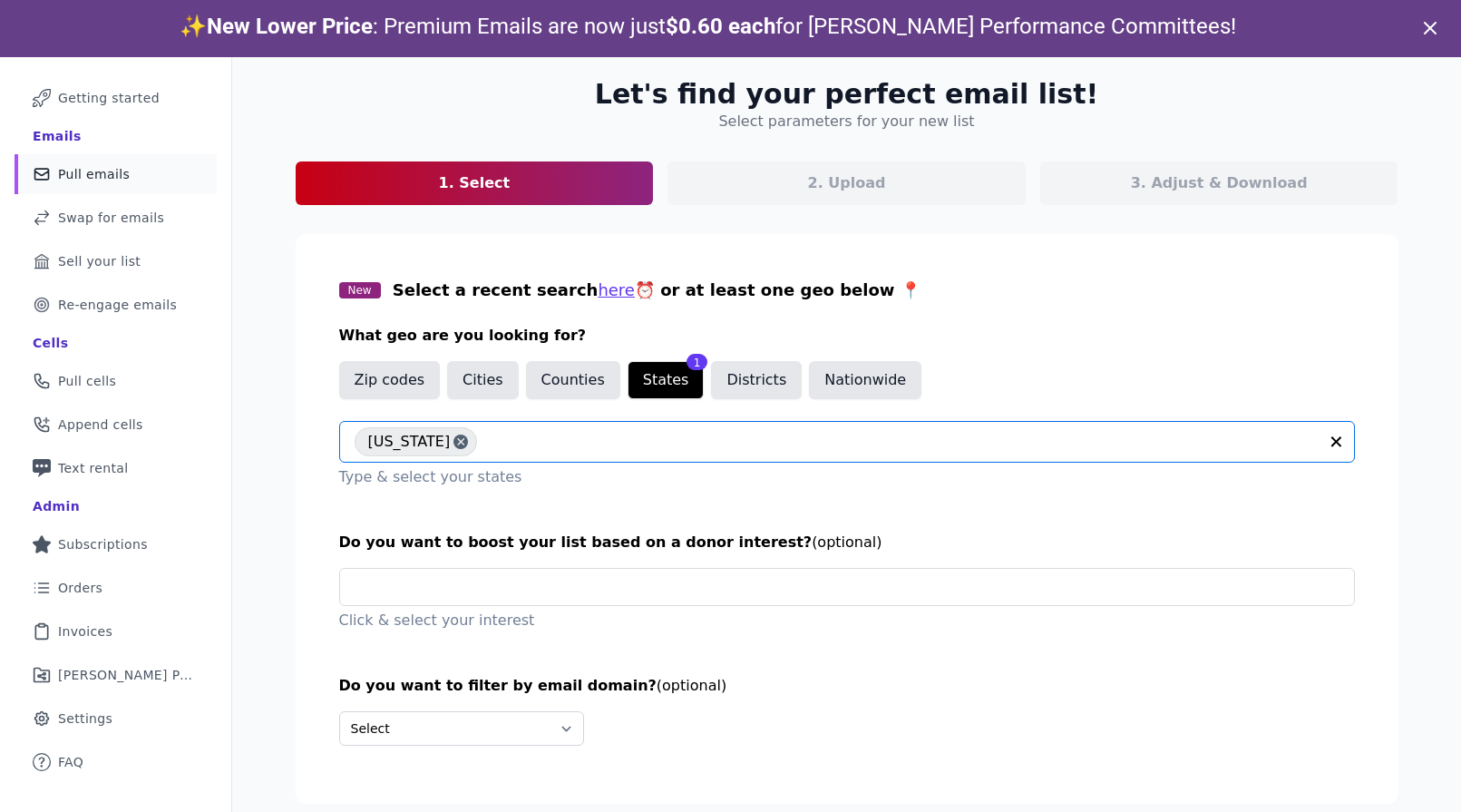
scroll to position [57, 0]
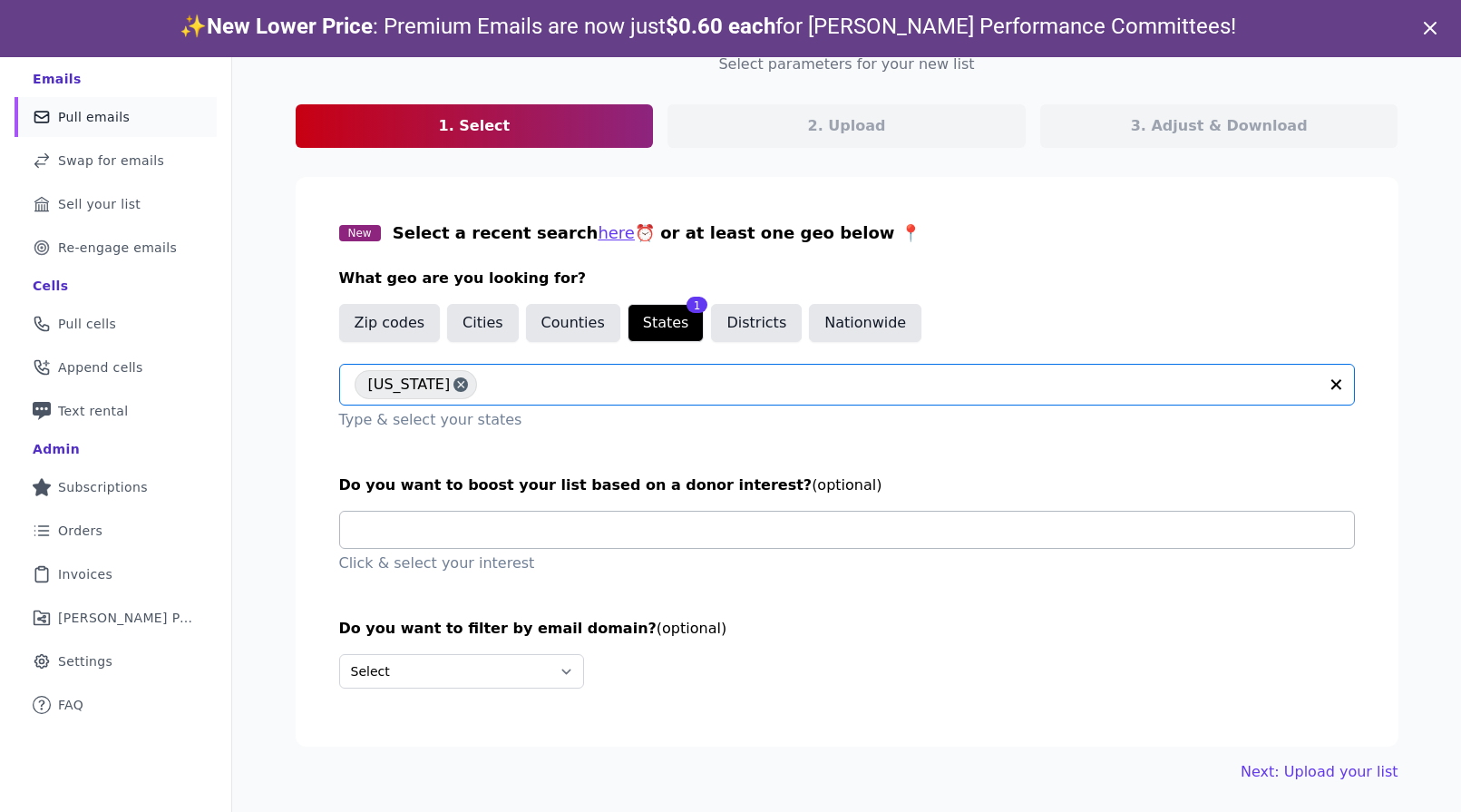
click at [723, 533] on input "text" at bounding box center [854, 529] width 1000 height 36
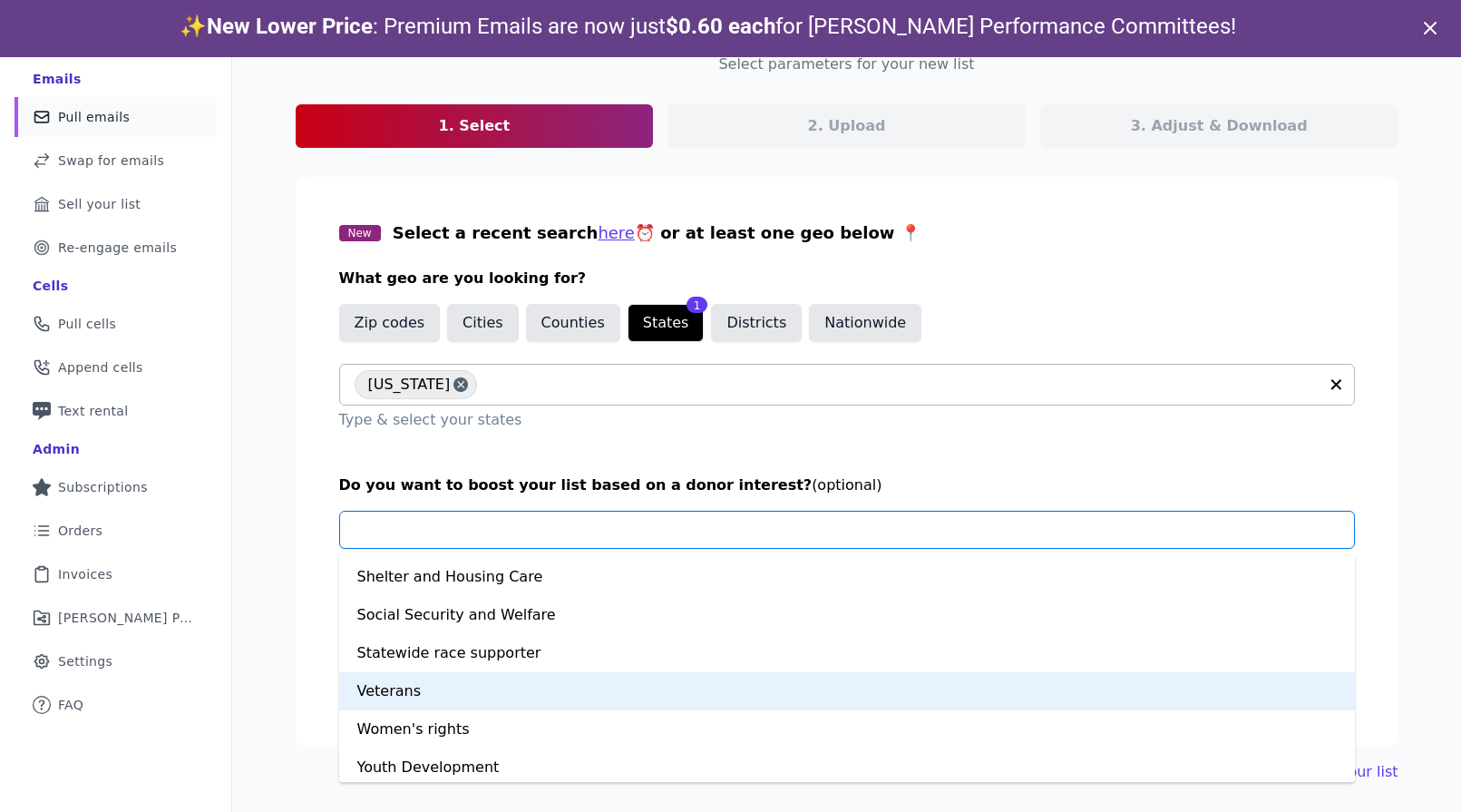
scroll to position [1257, 0]
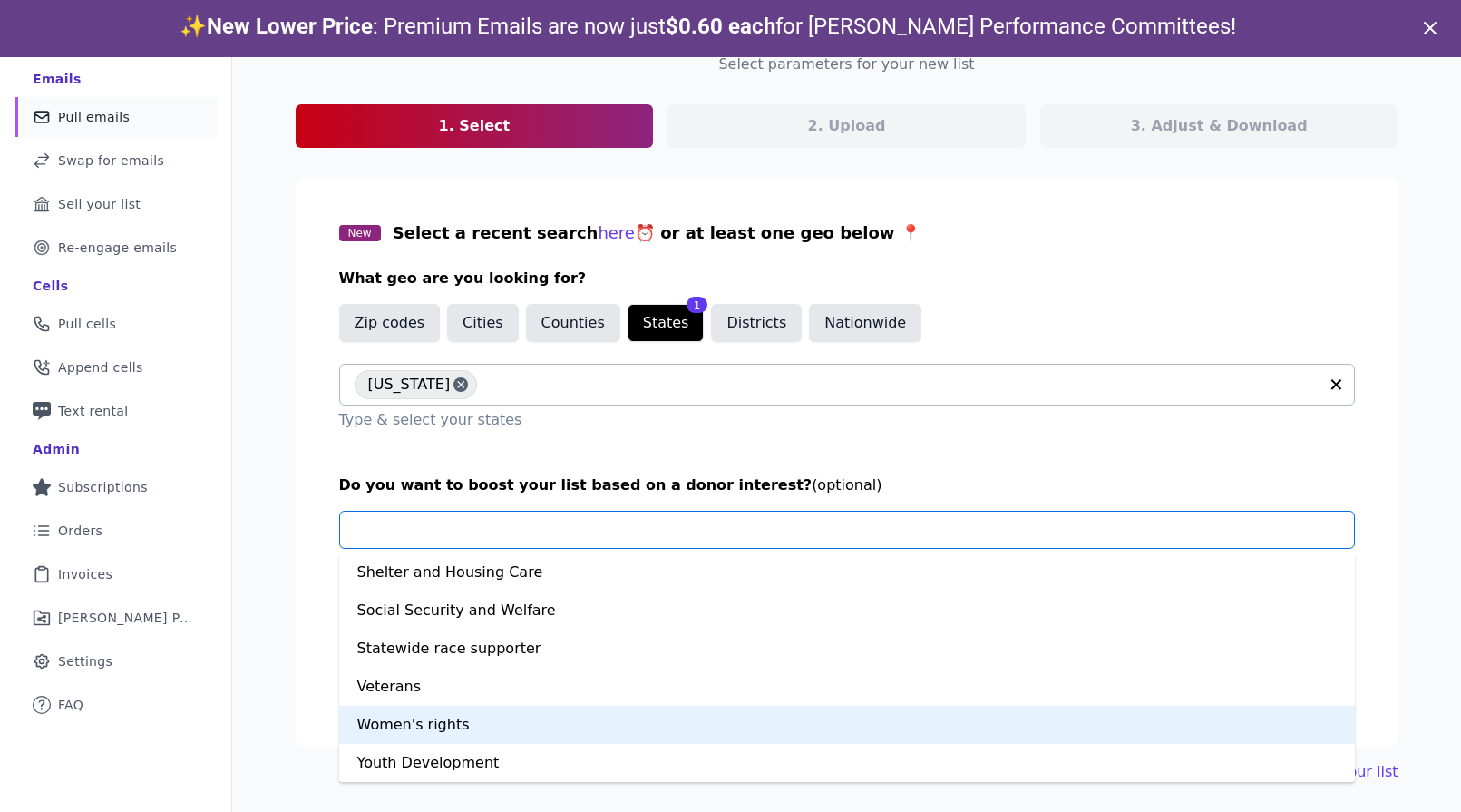
click at [633, 720] on div "Women's rights" at bounding box center [847, 724] width 1016 height 38
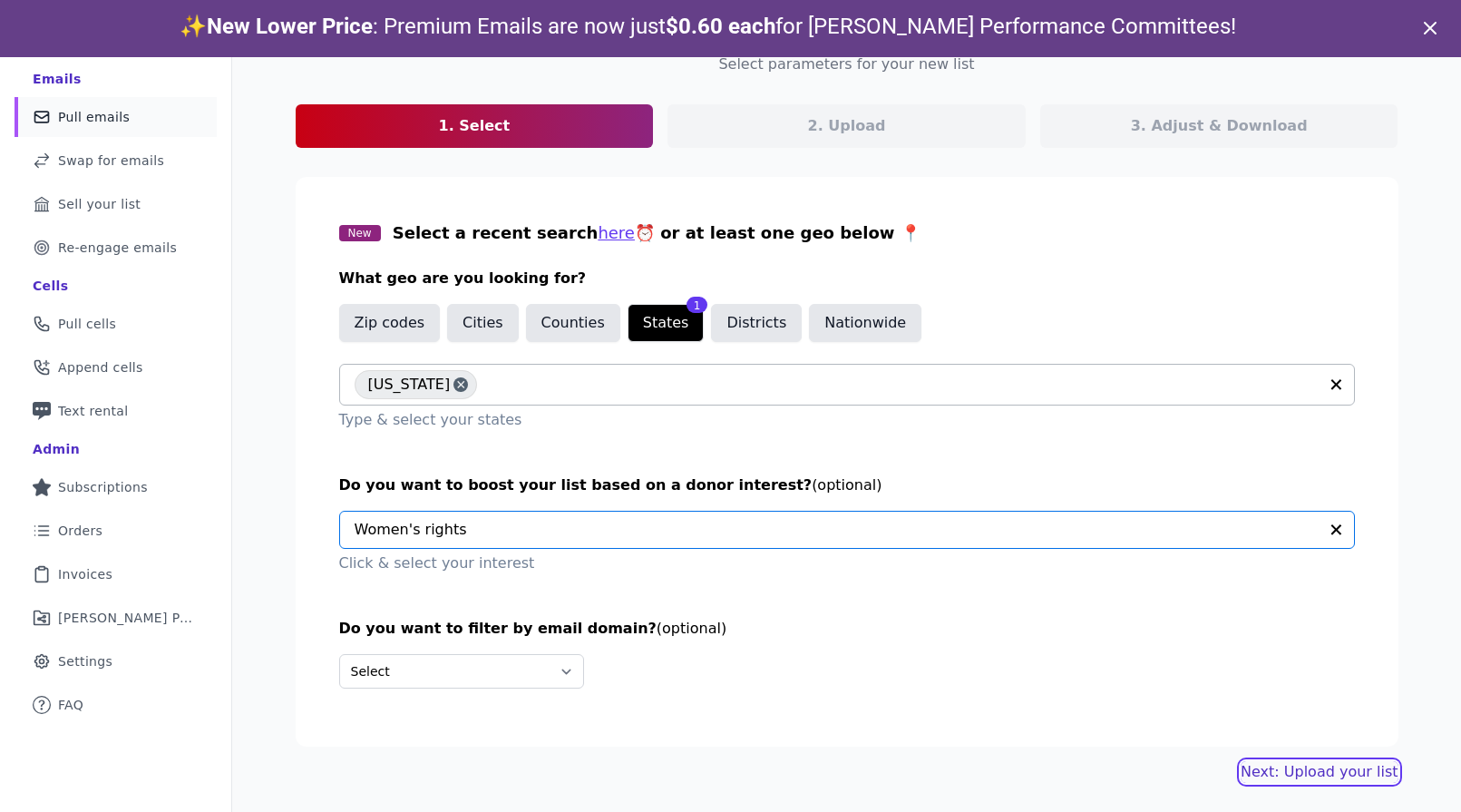
click at [1317, 777] on link "Next: Upload your list" at bounding box center [1319, 771] width 157 height 21
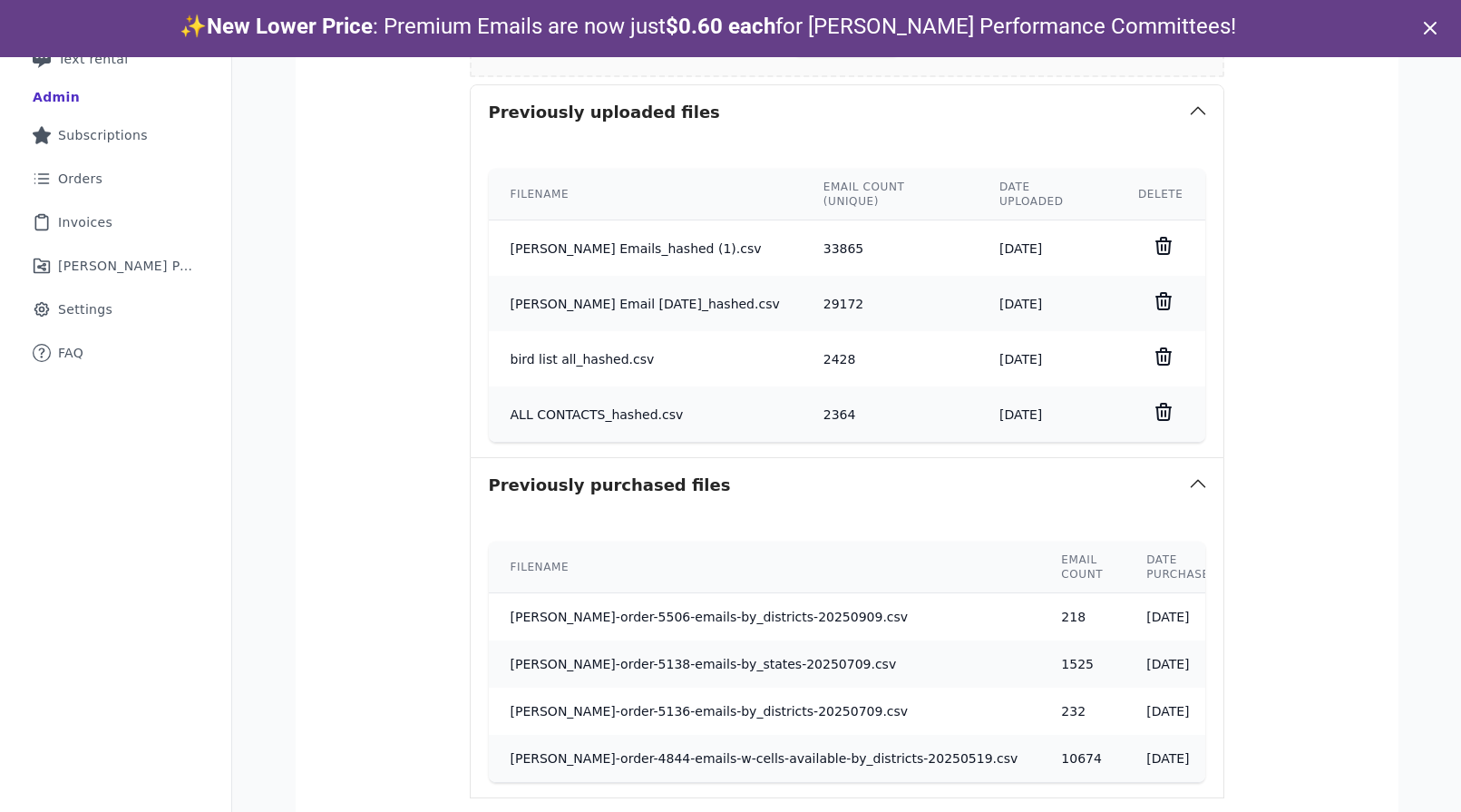
scroll to position [630, 0]
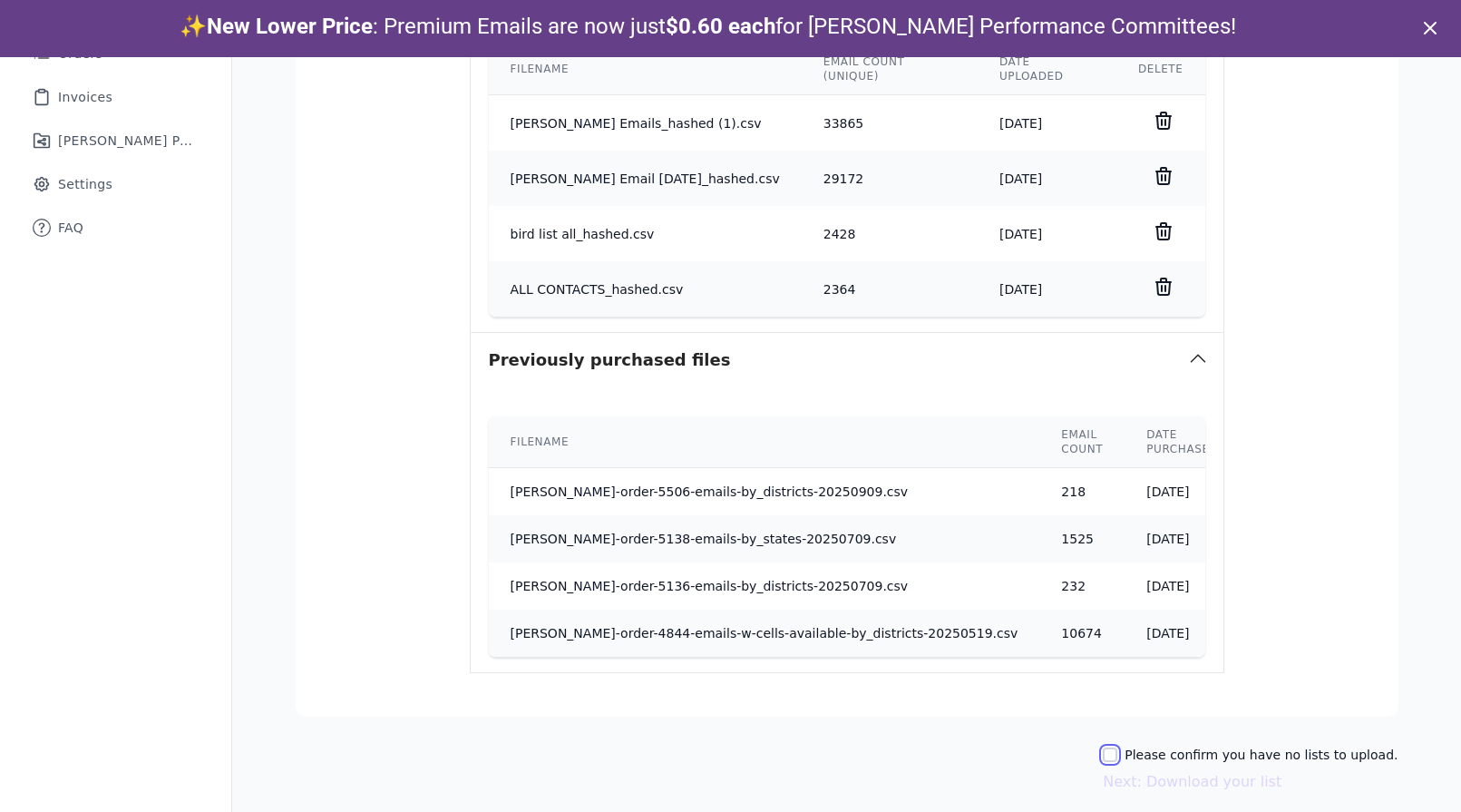
click at [1117, 748] on input "Please confirm you have no lists to upload." at bounding box center [1111, 755] width 15 height 15
checkbox input "true"
click at [1185, 775] on button "Next: Download your list" at bounding box center [1192, 781] width 178 height 21
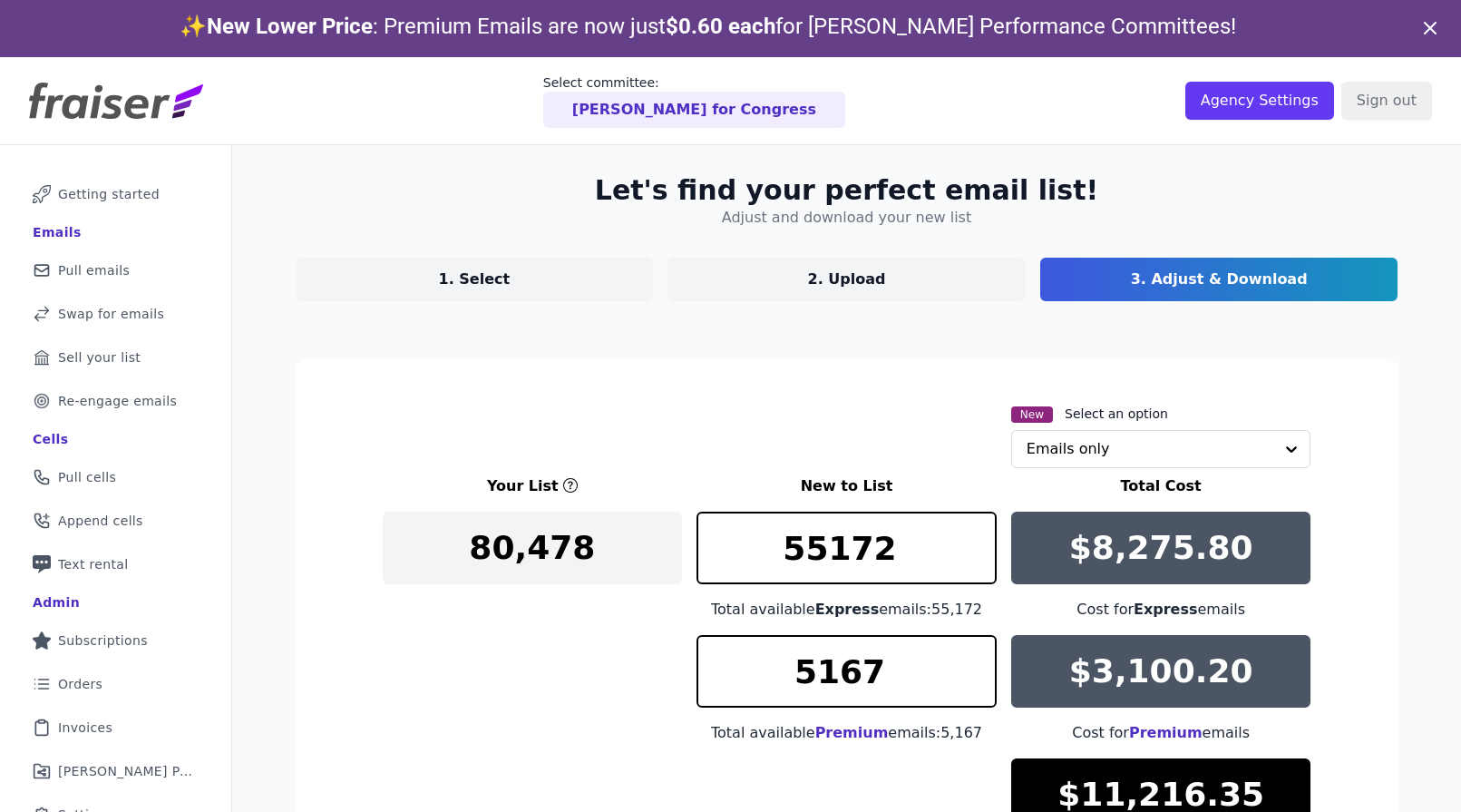
click at [506, 289] on link "1. Select" at bounding box center [475, 279] width 358 height 44
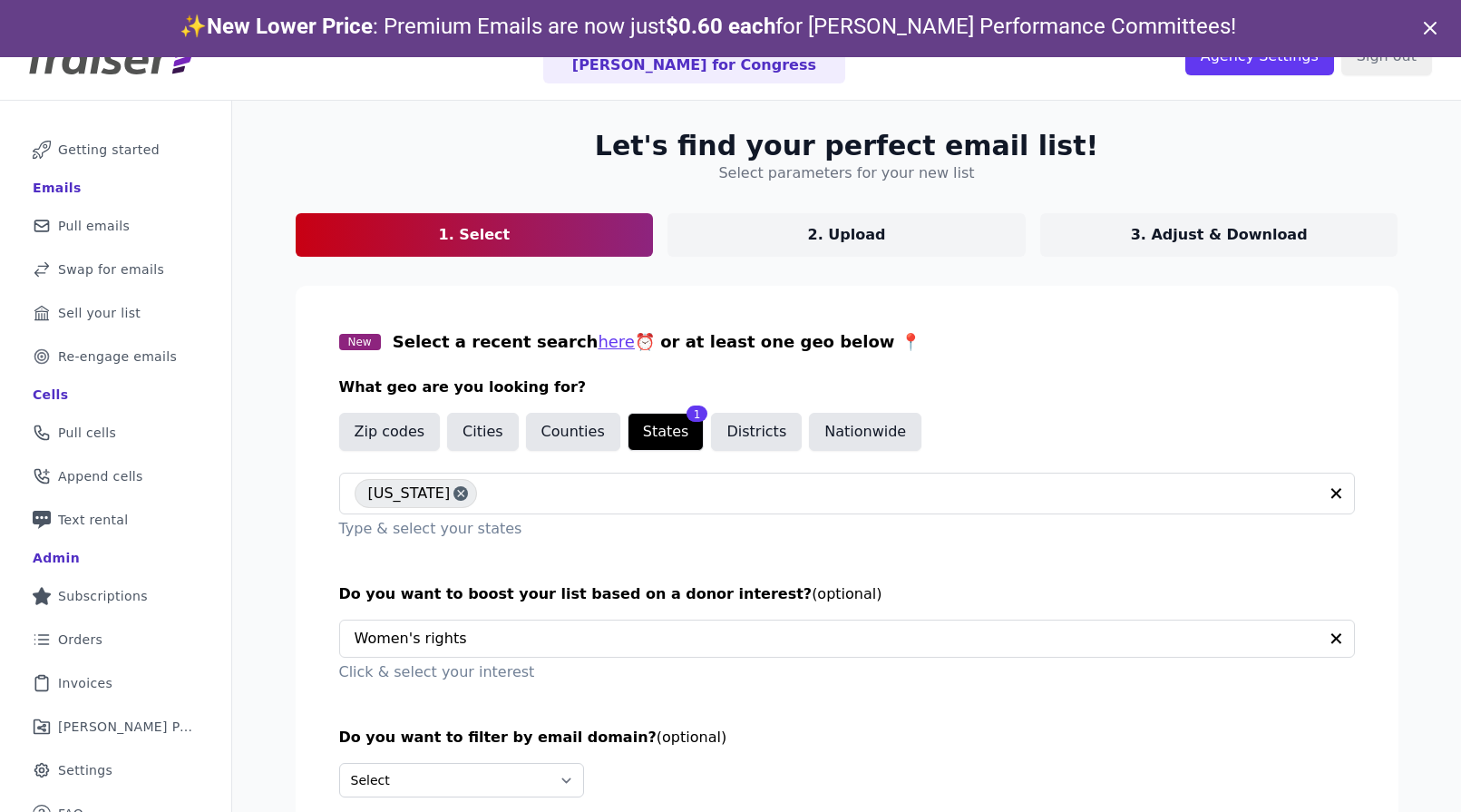
scroll to position [96, 0]
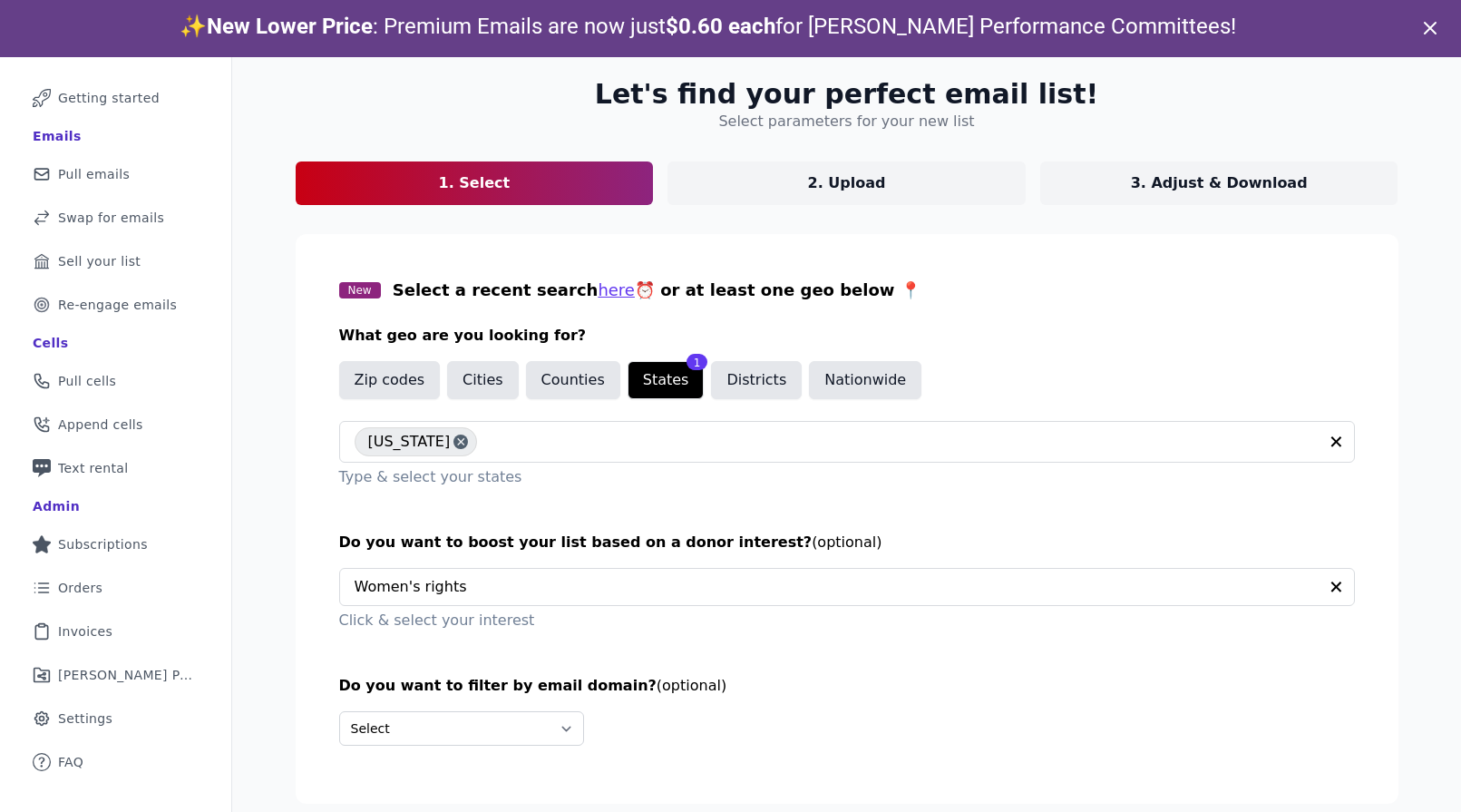
click at [1155, 186] on p "3. Adjust & Download" at bounding box center [1219, 183] width 176 height 21
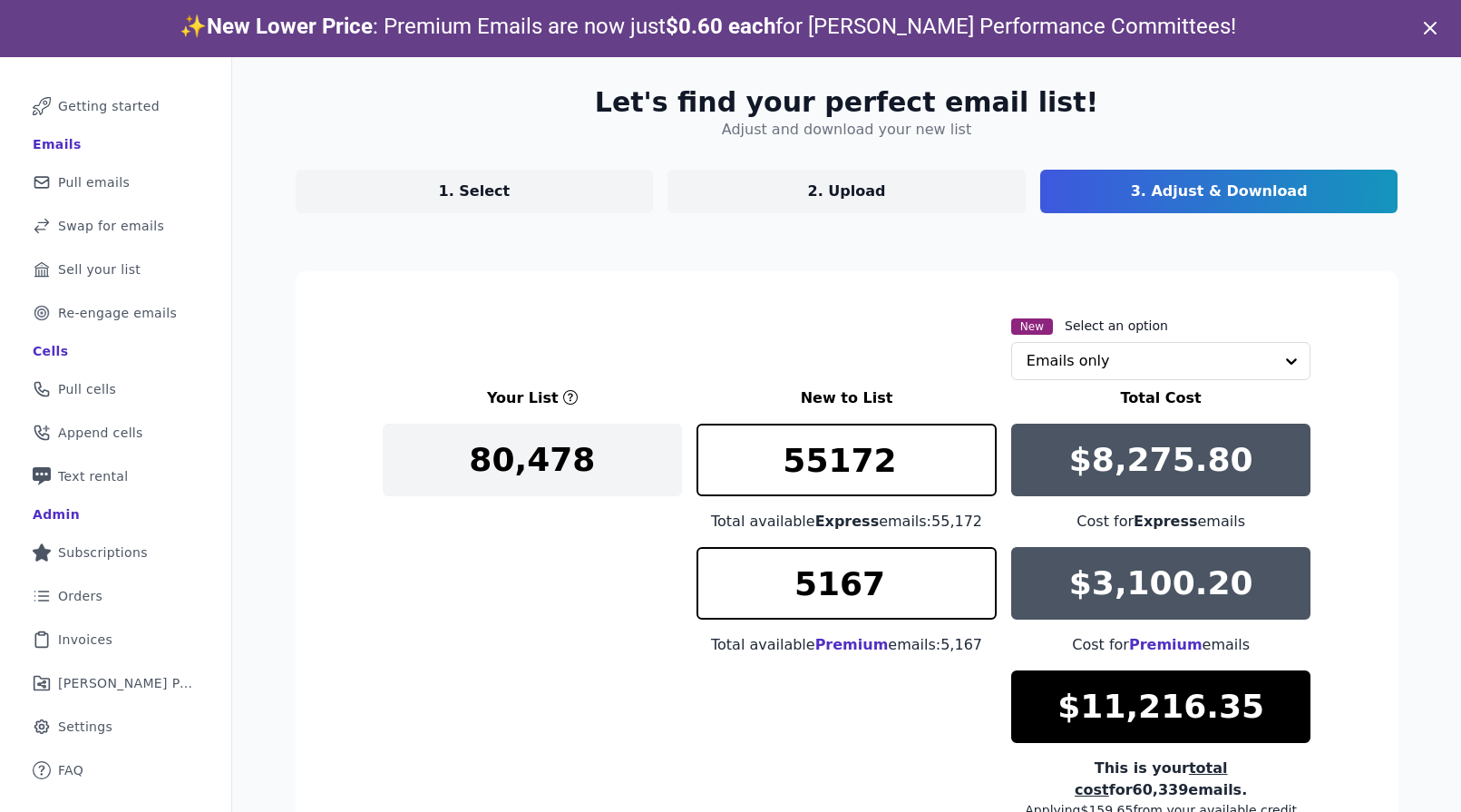
scroll to position [96, 0]
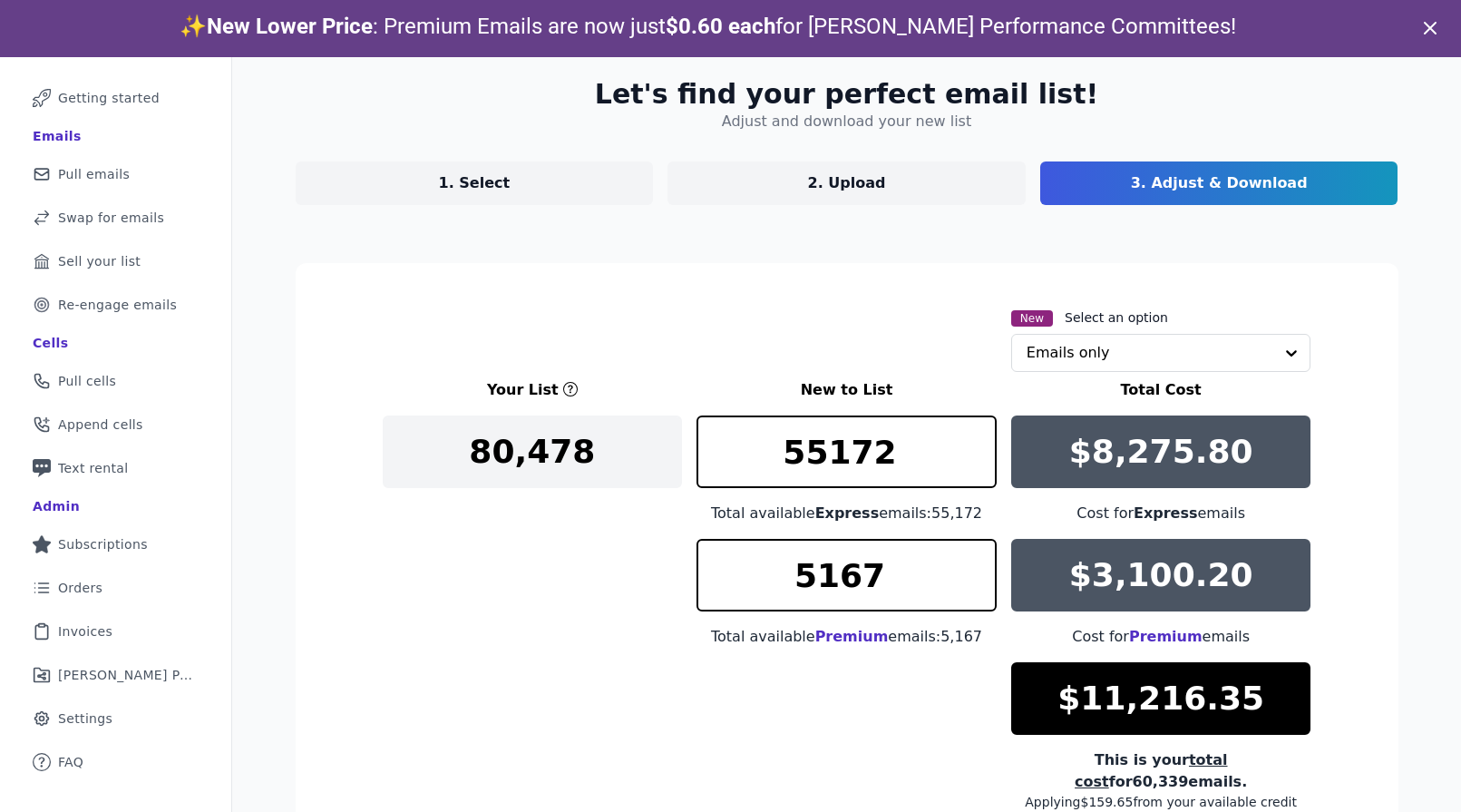
type input "**********"
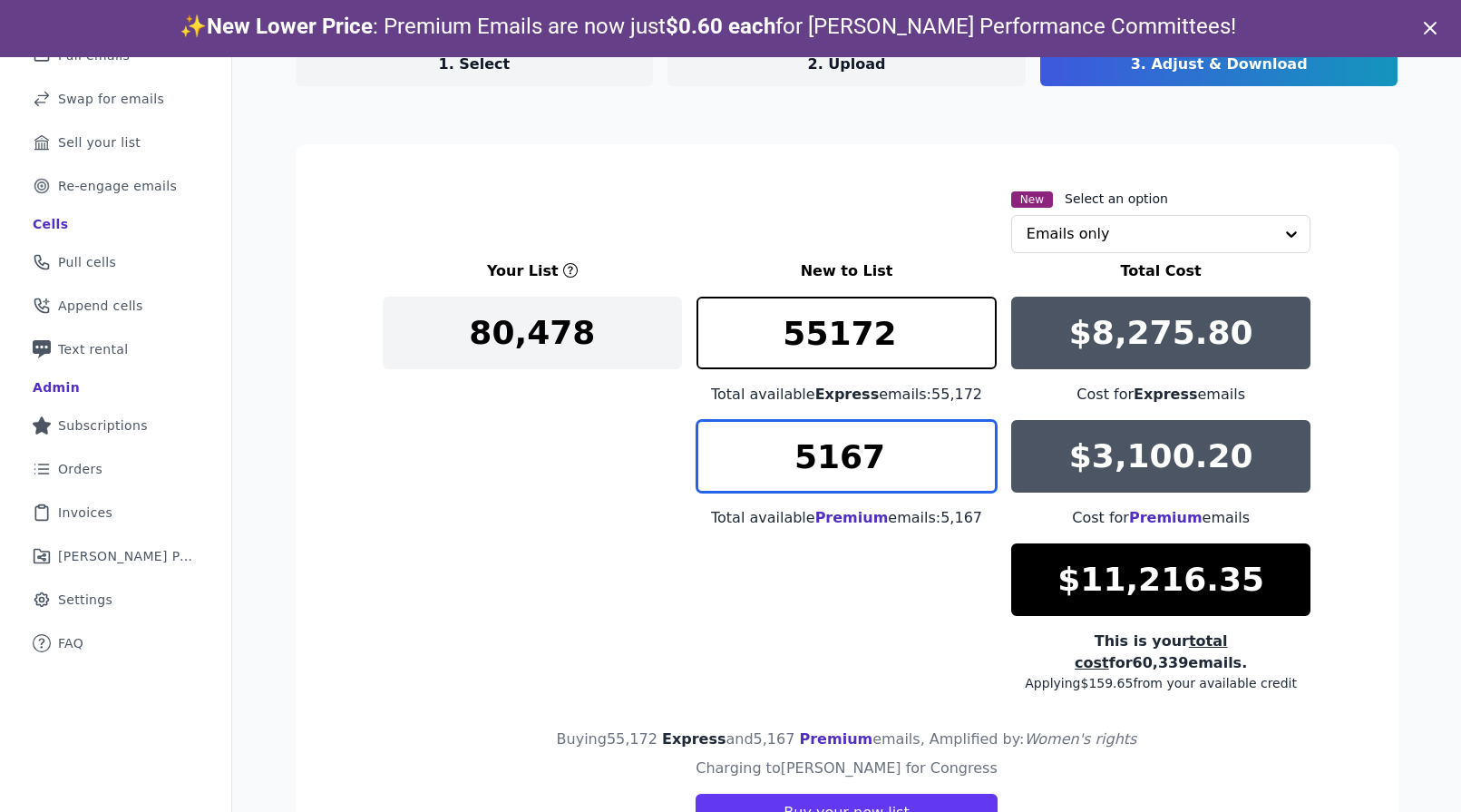
scroll to position [230, 0]
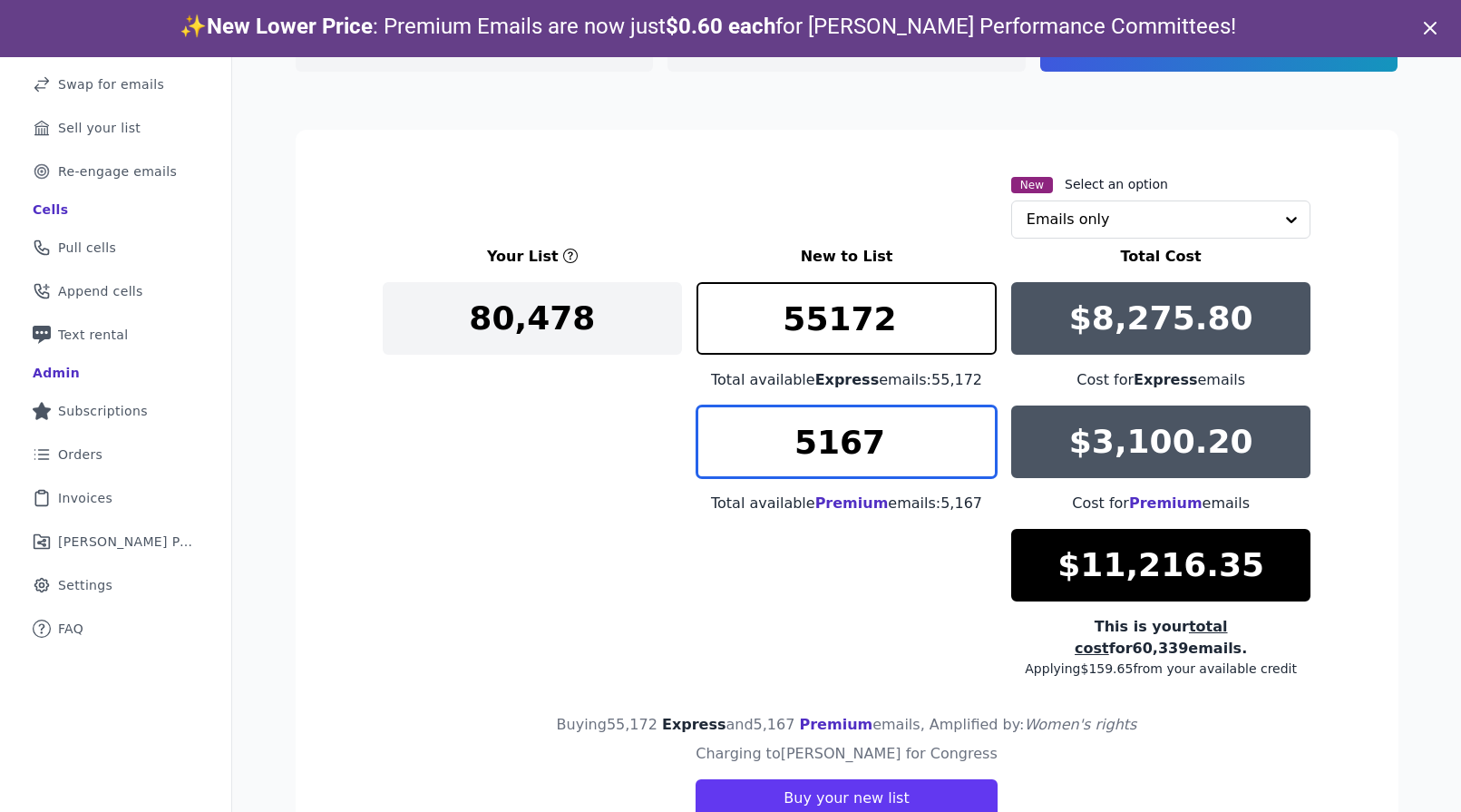
drag, startPoint x: 884, startPoint y: 433, endPoint x: 709, endPoint y: 434, distance: 175.0
click at [709, 434] on input "5167" at bounding box center [847, 441] width 301 height 73
type input "100"
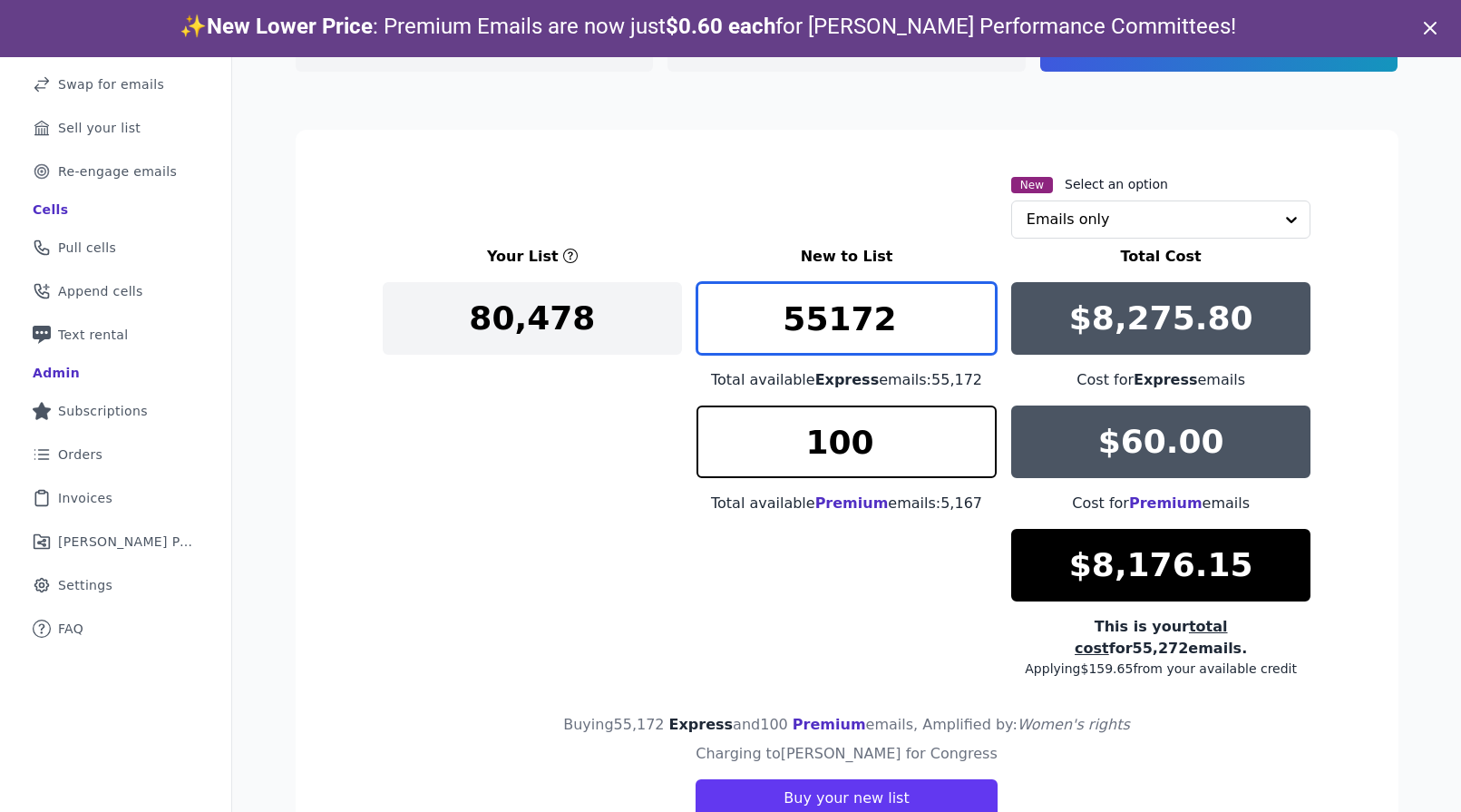
drag, startPoint x: 892, startPoint y: 311, endPoint x: 589, endPoint y: 307, distance: 303.0
click at [591, 311] on div "Your List New to List Total Cost 80,478 55172 Total available Express emails: 5…" at bounding box center [847, 461] width 929 height 432
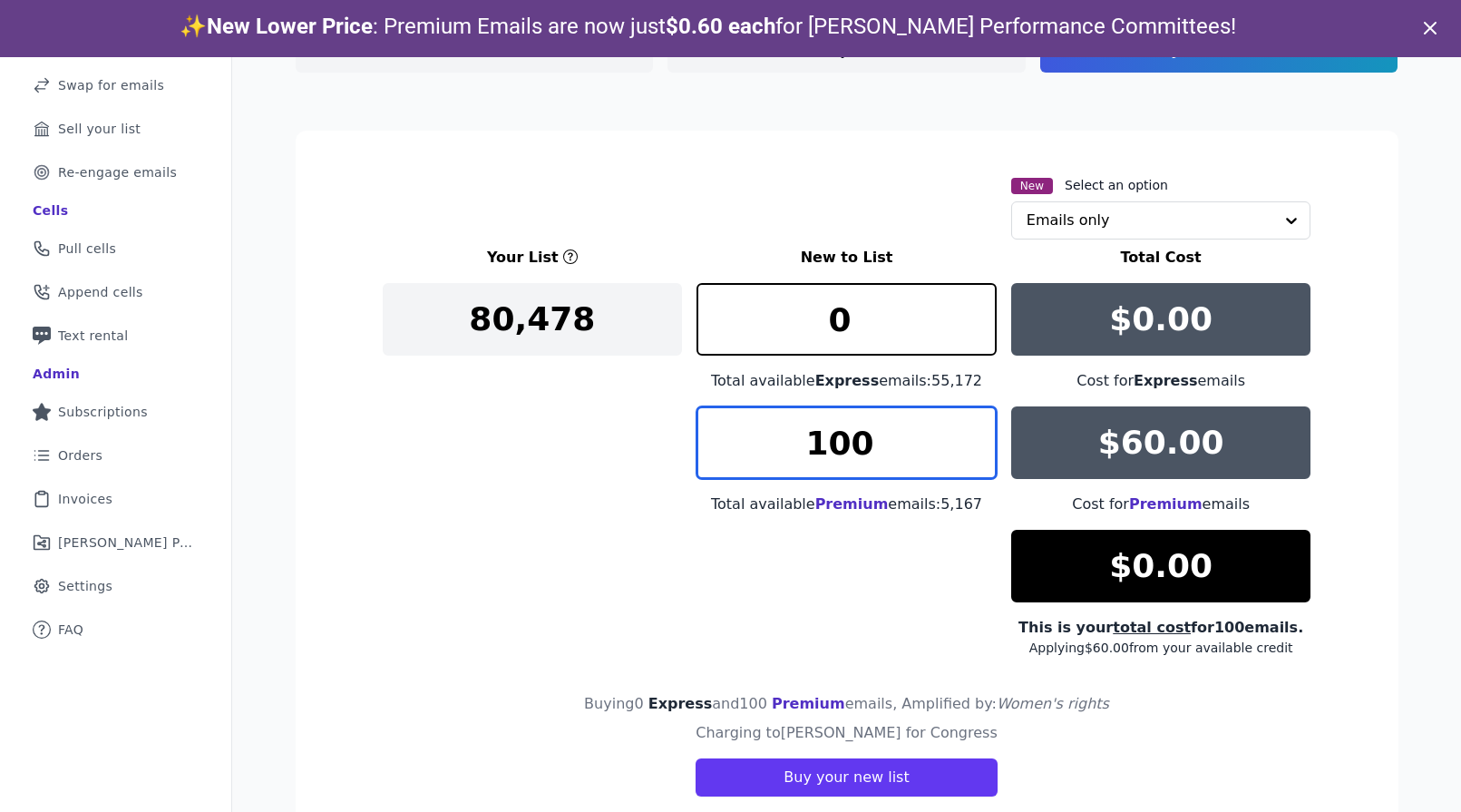
drag, startPoint x: 869, startPoint y: 442, endPoint x: 827, endPoint y: 442, distance: 42.0
click at [827, 442] on input "100" at bounding box center [847, 442] width 301 height 73
drag, startPoint x: 870, startPoint y: 441, endPoint x: 774, endPoint y: 441, distance: 96.0
click at [774, 441] on input "100" at bounding box center [847, 442] width 301 height 73
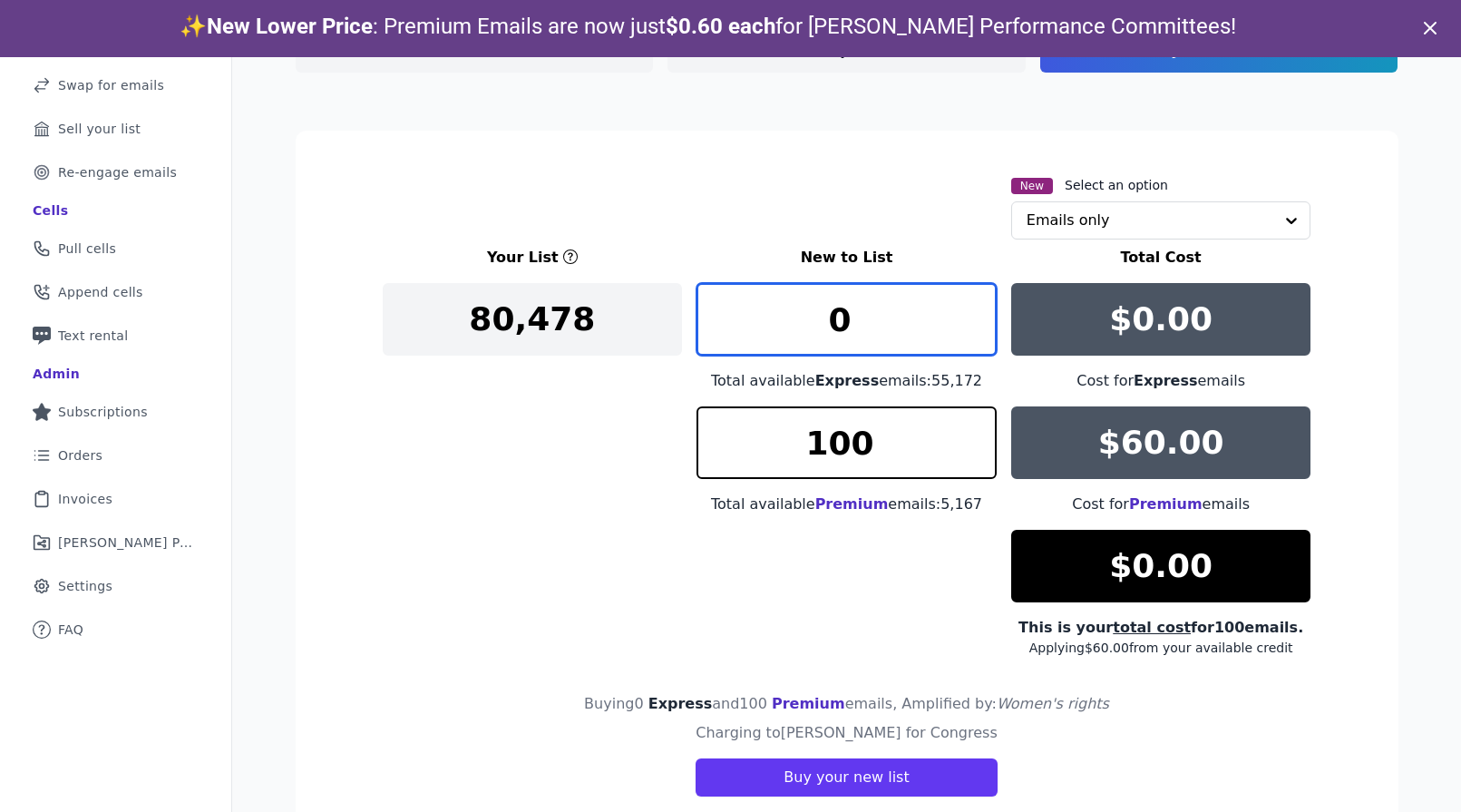
drag, startPoint x: 860, startPoint y: 336, endPoint x: 808, endPoint y: 336, distance: 52.0
click at [808, 336] on input "0" at bounding box center [847, 319] width 301 height 73
click at [827, 323] on input "500" at bounding box center [847, 319] width 301 height 73
type input "7"
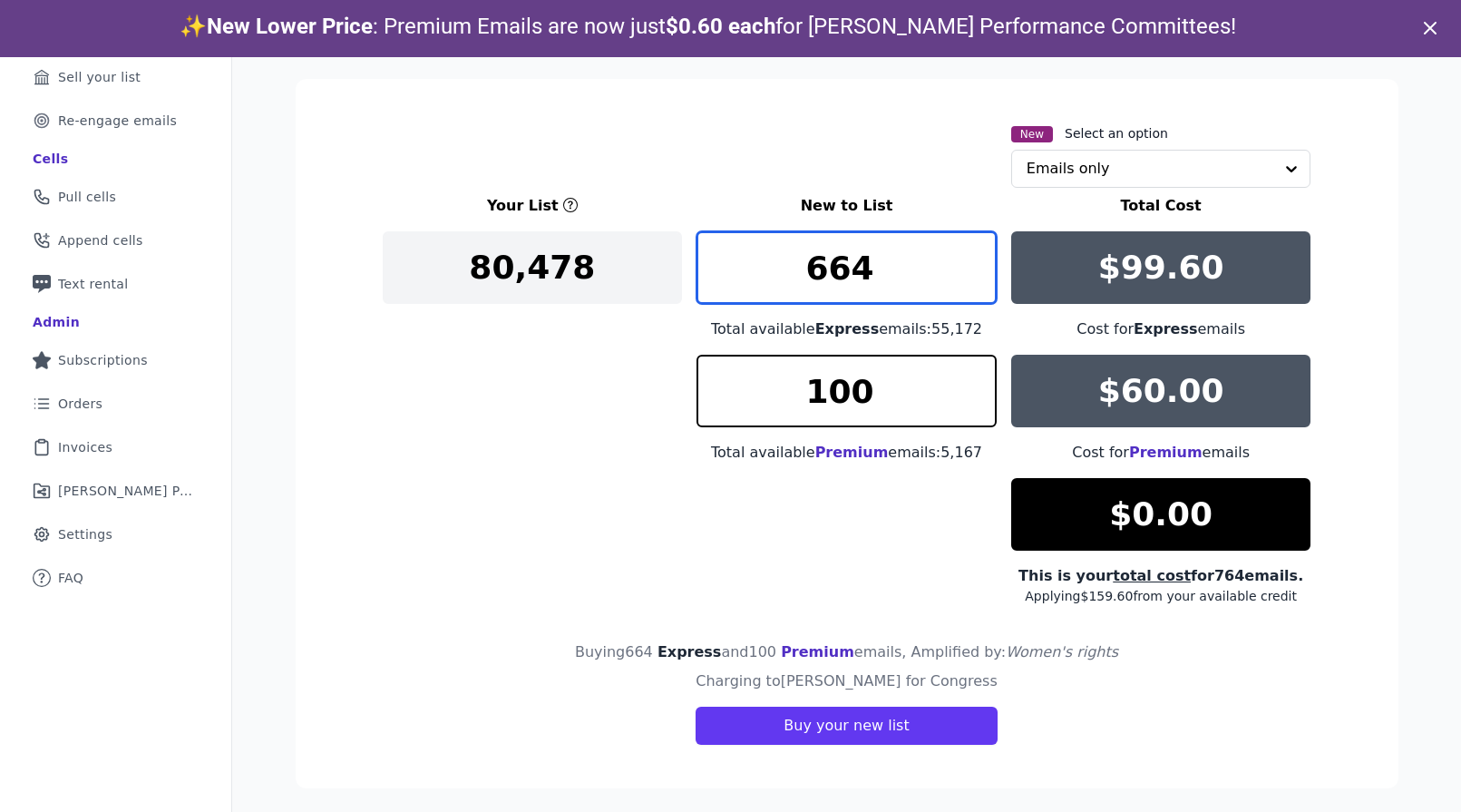
scroll to position [57, 0]
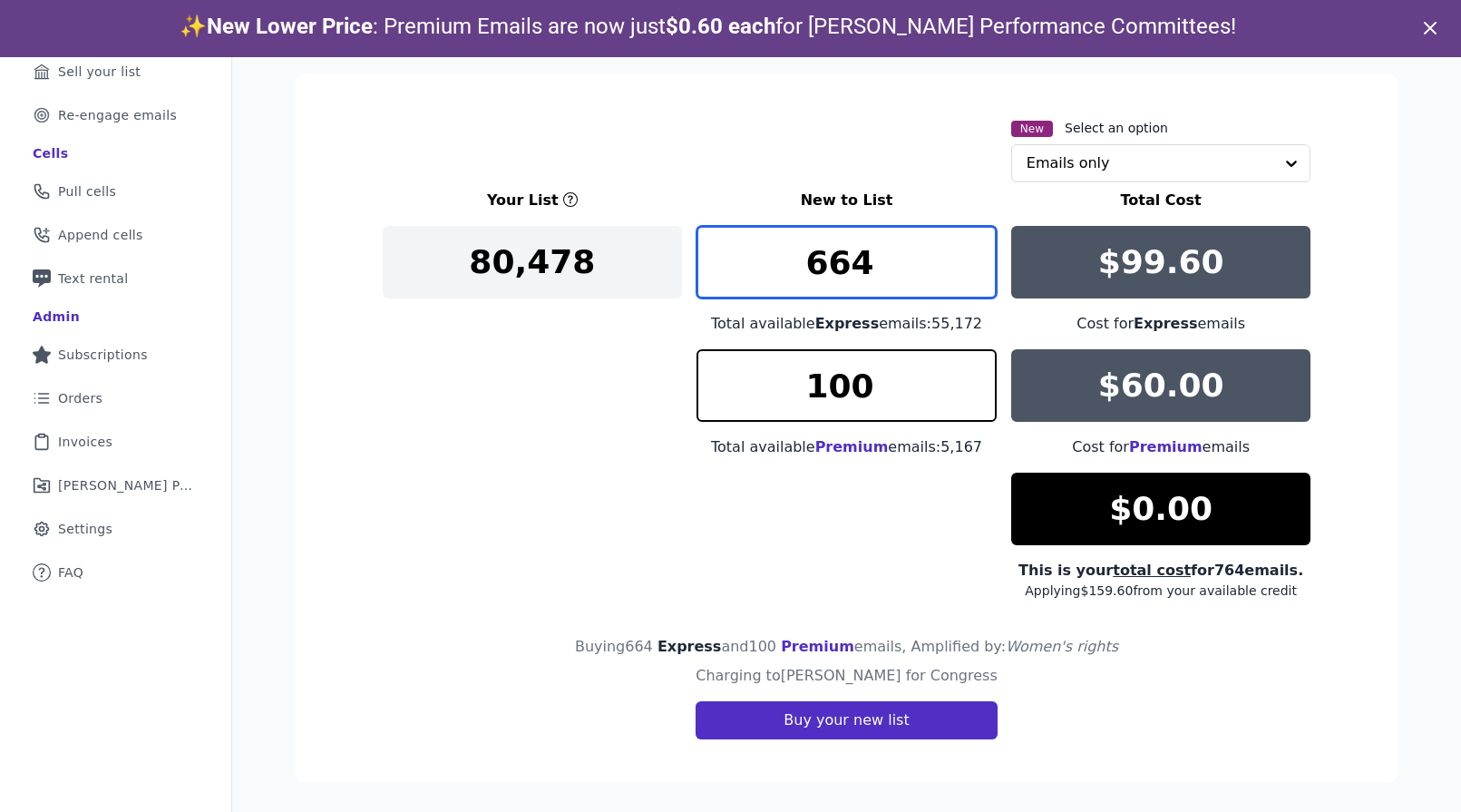
type input "664"
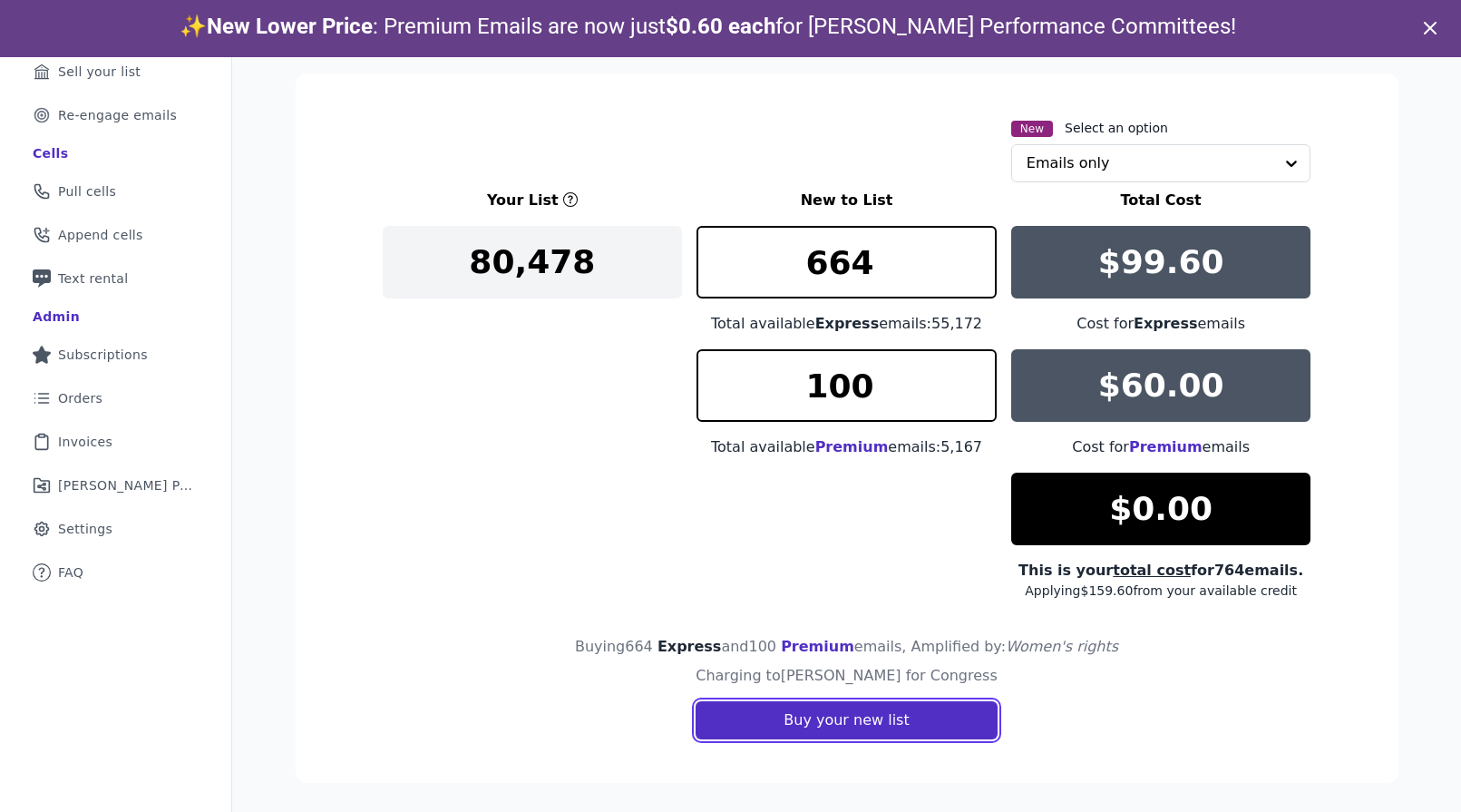
click at [845, 701] on button "Buy your new list" at bounding box center [846, 720] width 302 height 38
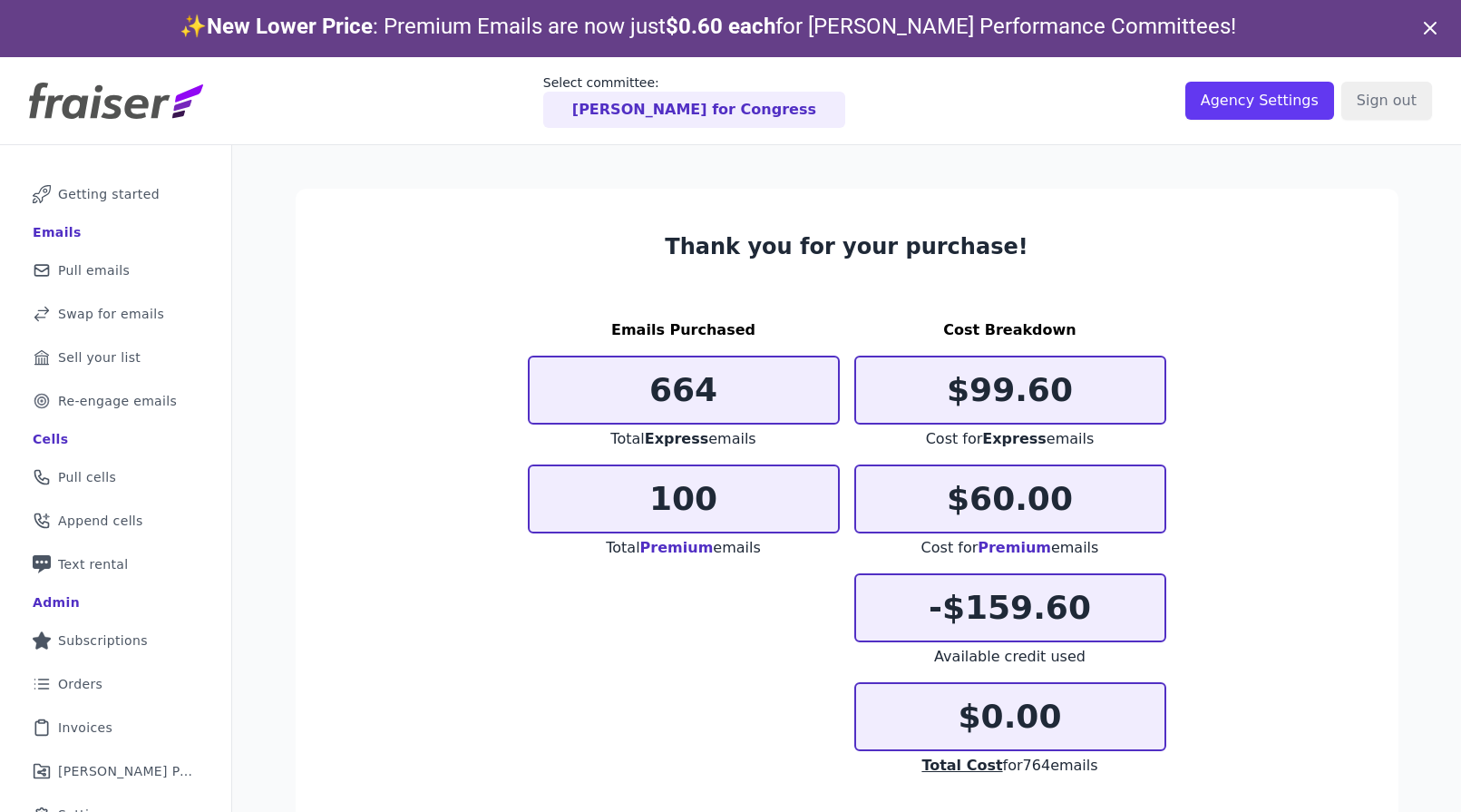
scroll to position [107, 0]
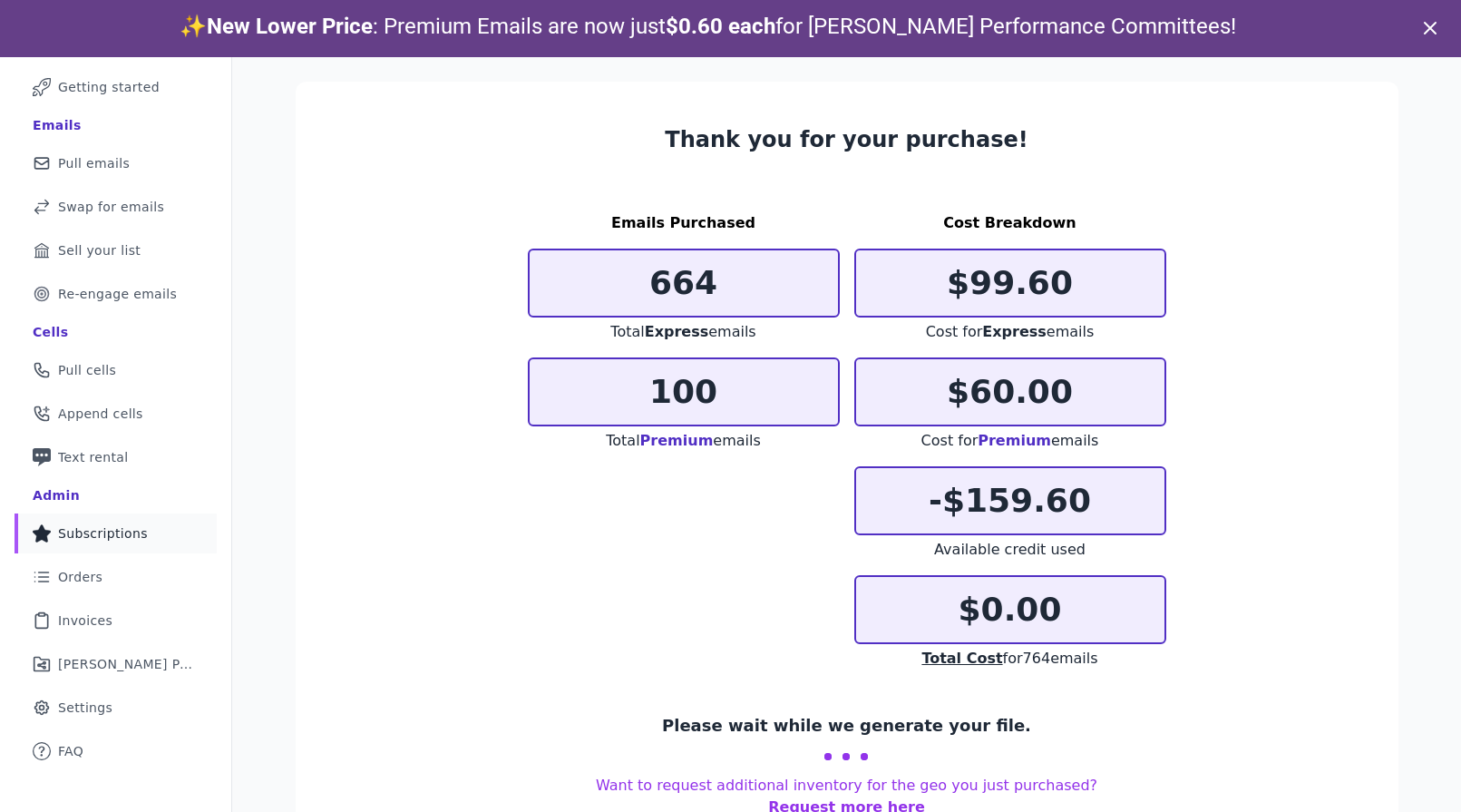
click at [23, 543] on link "Star Icon Full Star Subscriptions" at bounding box center [116, 533] width 203 height 40
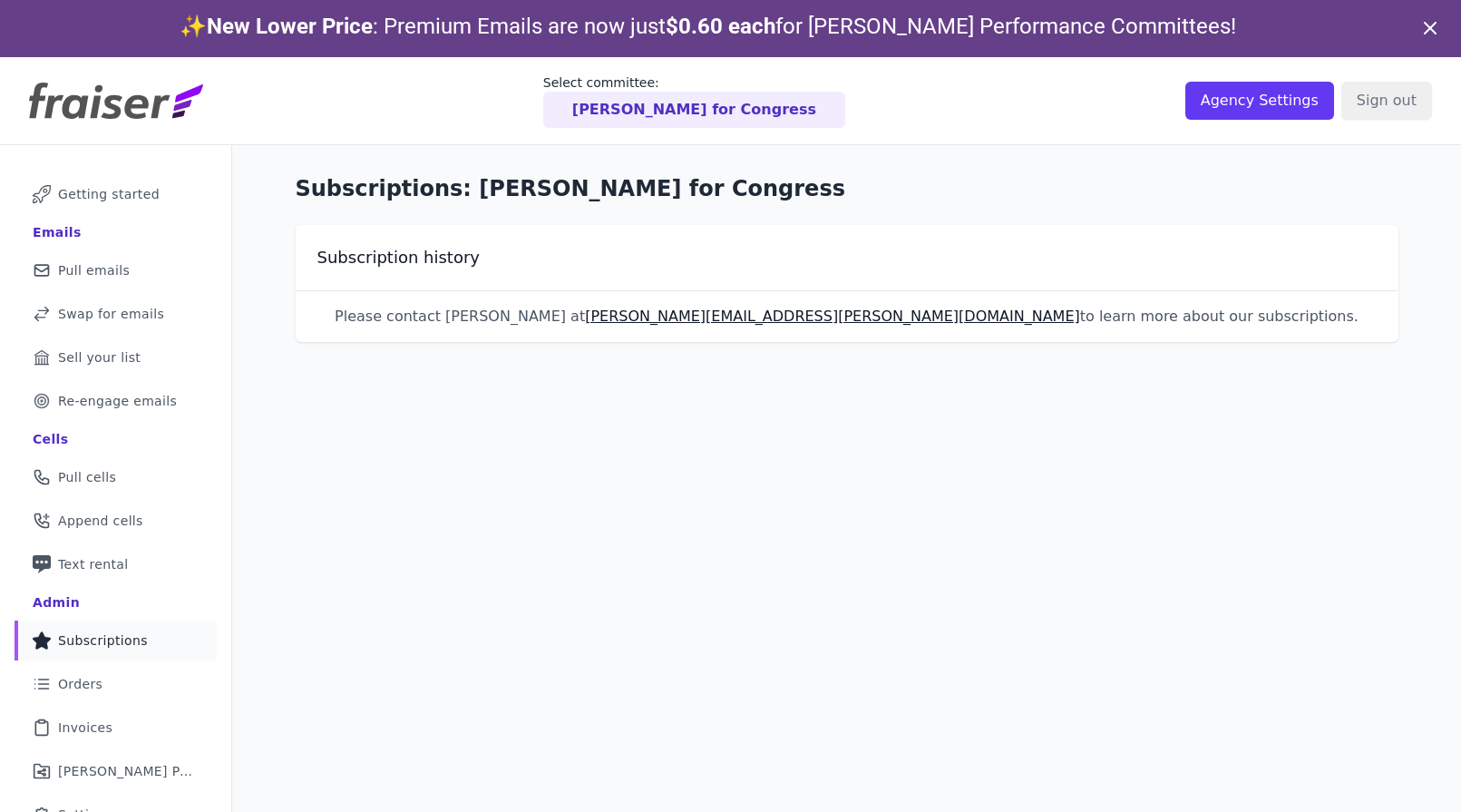
scroll to position [88, 0]
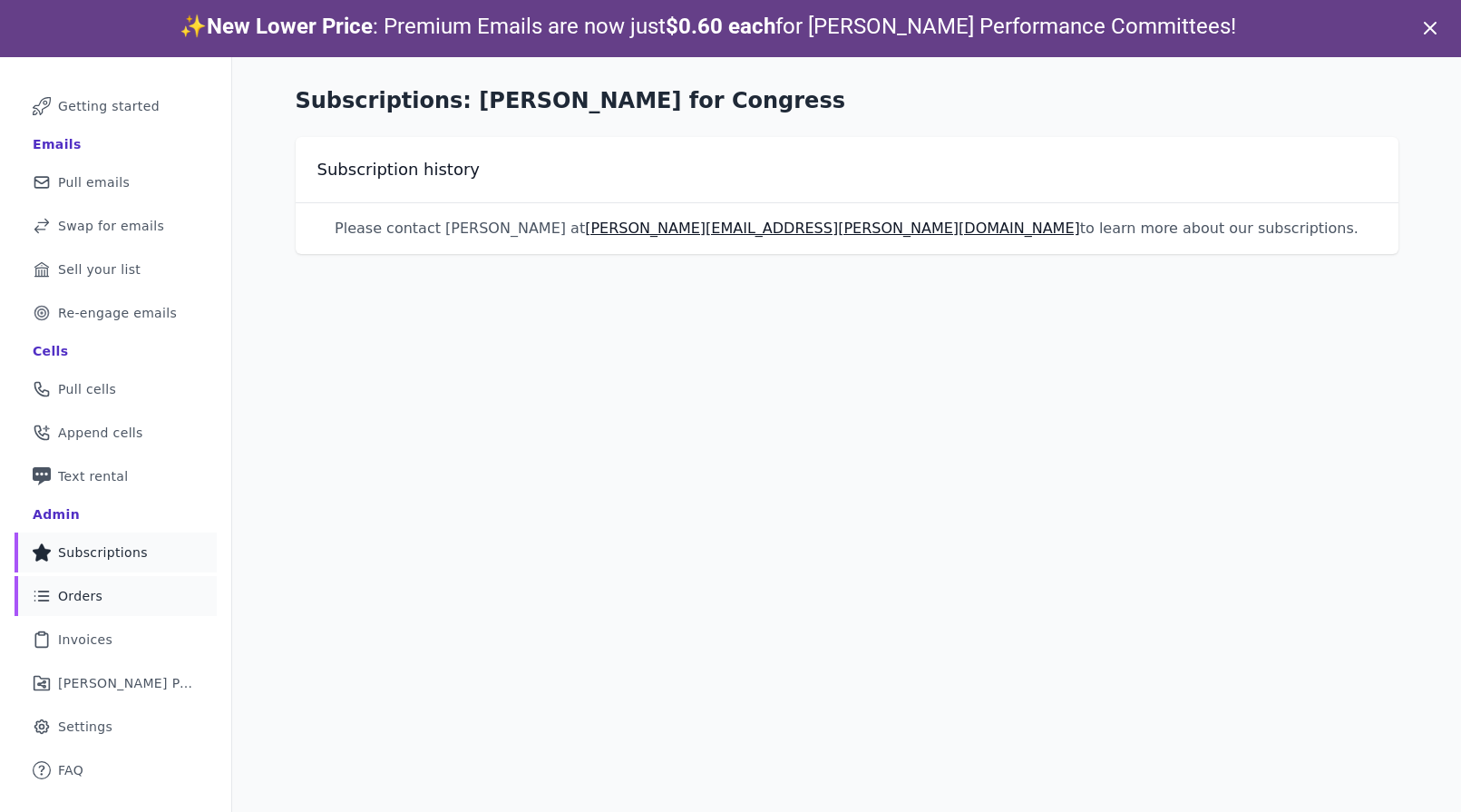
click at [123, 598] on link "List Icon Outline of bulleted list Orders" at bounding box center [116, 595] width 203 height 40
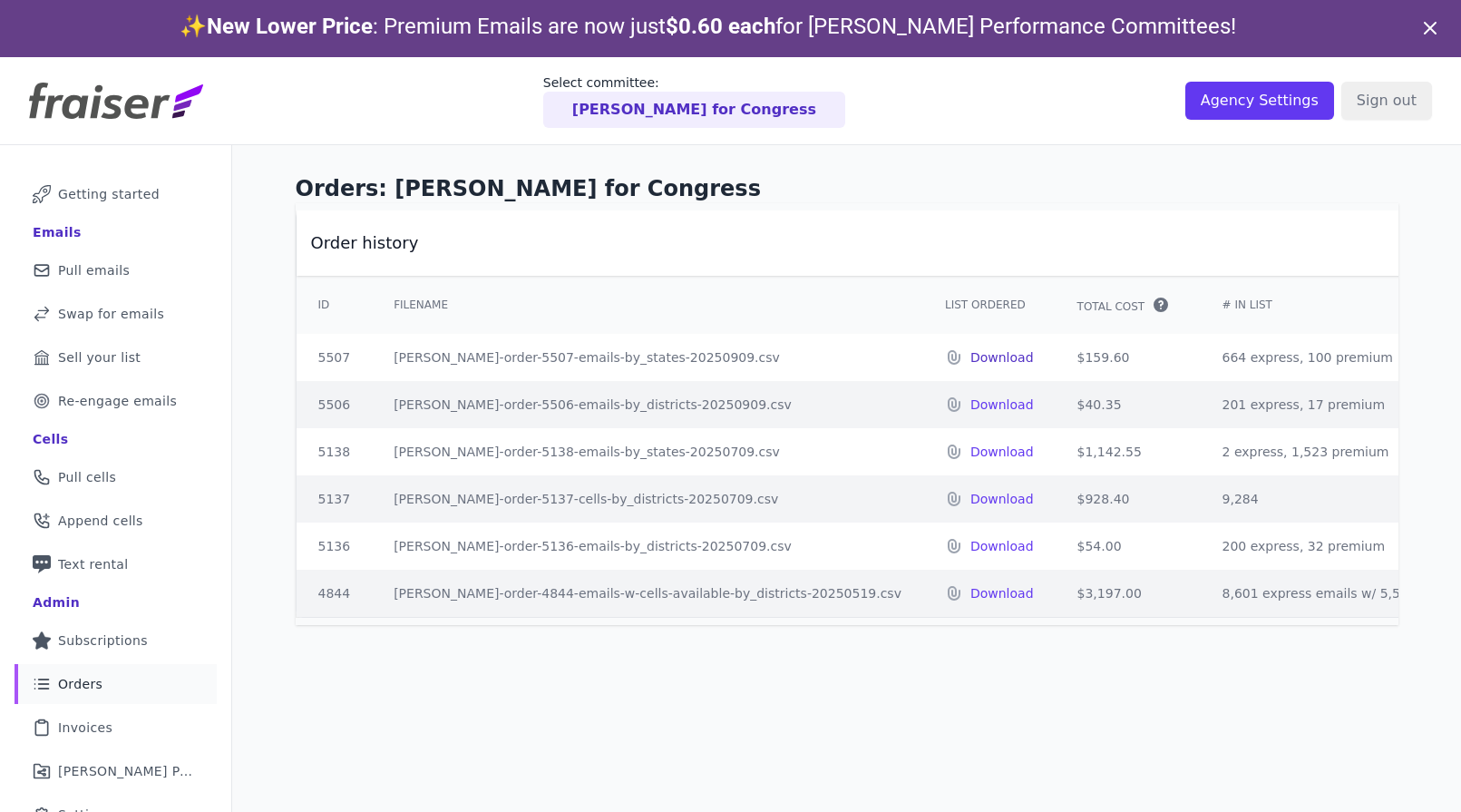
click at [971, 358] on p "Download" at bounding box center [1003, 357] width 63 height 18
click at [681, 214] on th "Order history" at bounding box center [1282, 243] width 1970 height 65
